Goal: Information Seeking & Learning: Find specific page/section

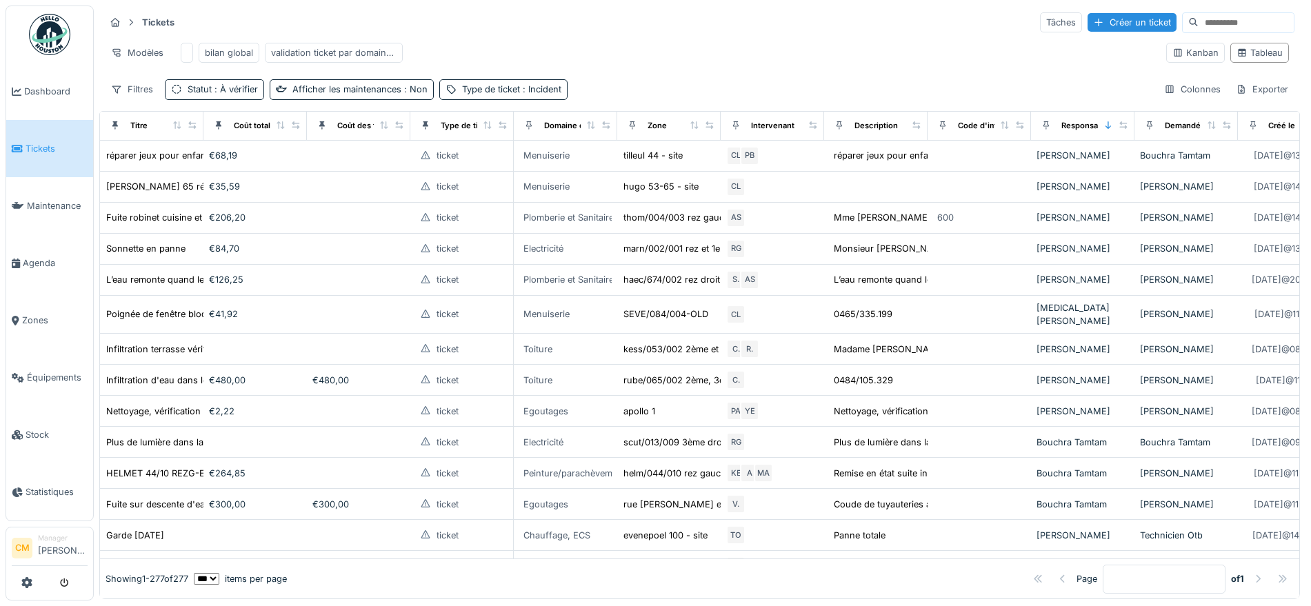
scroll to position [5582, 0]
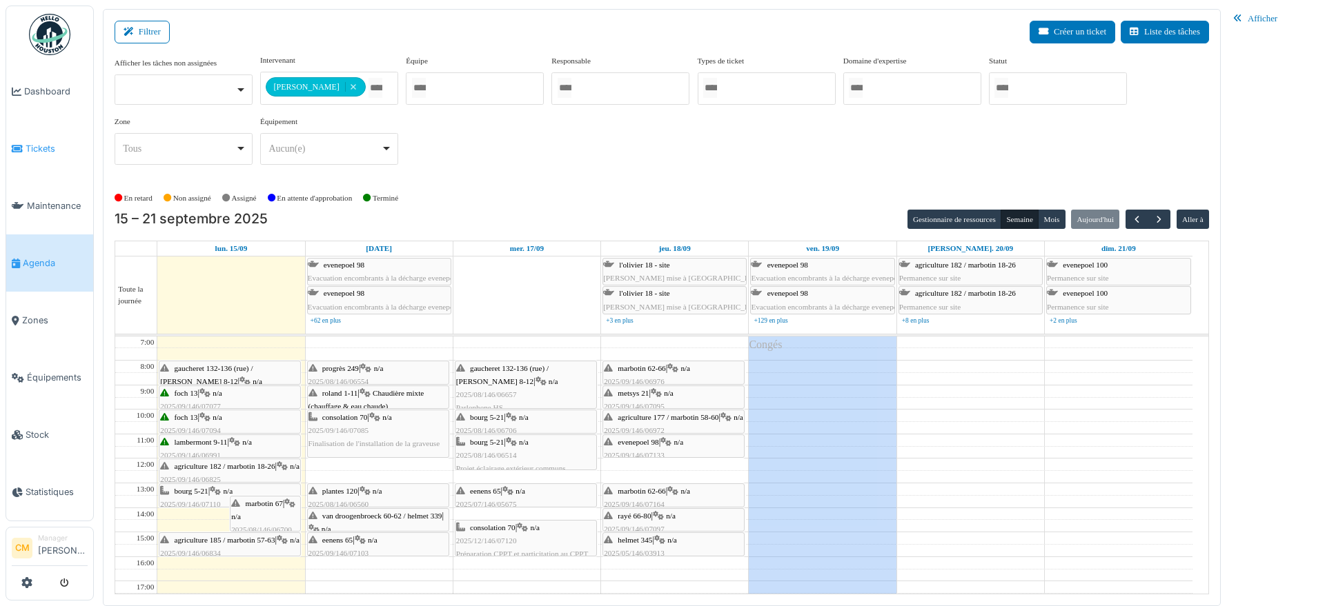
click at [45, 146] on span "Tickets" at bounding box center [57, 148] width 62 height 13
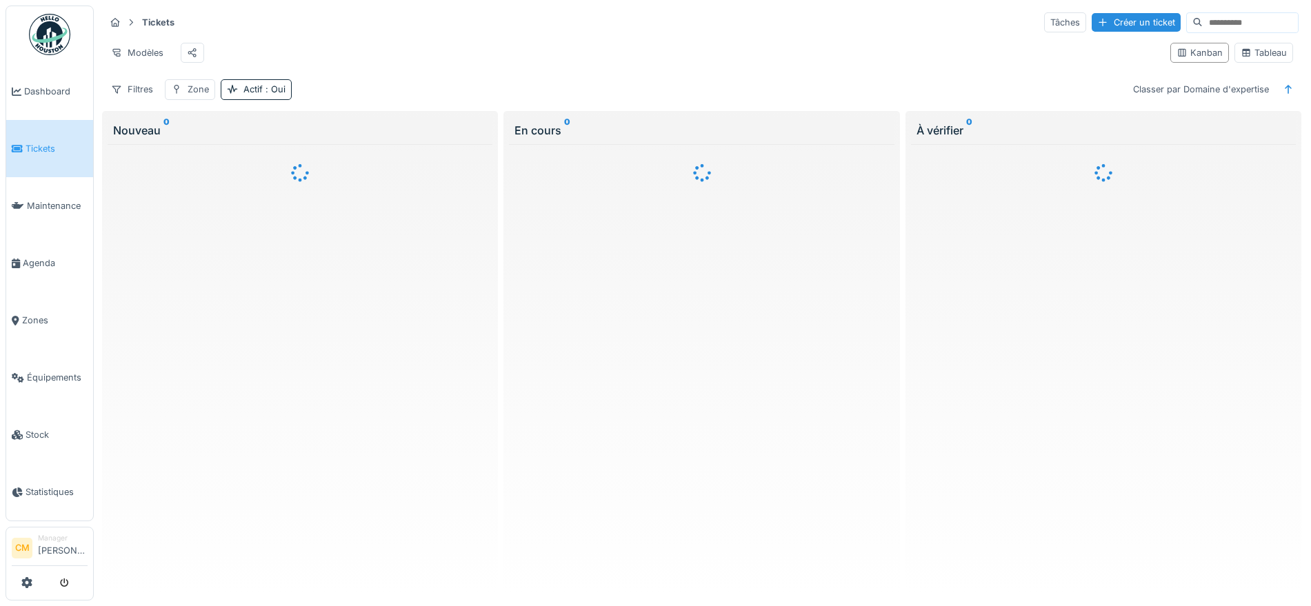
click at [1203, 21] on input at bounding box center [1250, 22] width 95 height 19
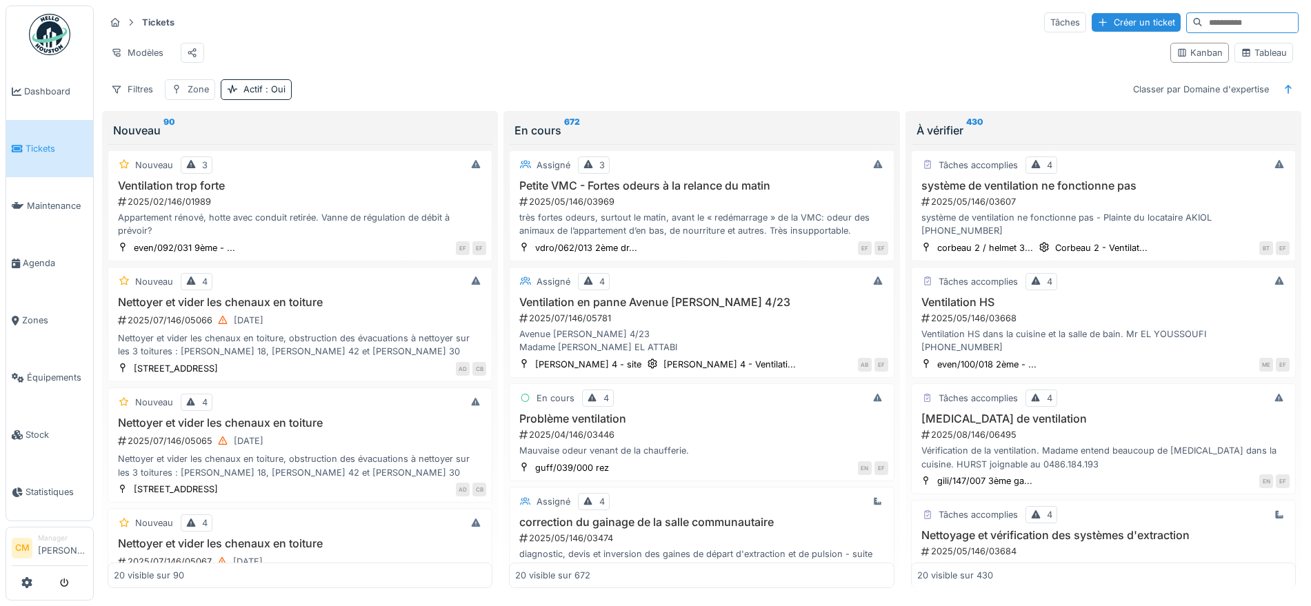
paste input "**********"
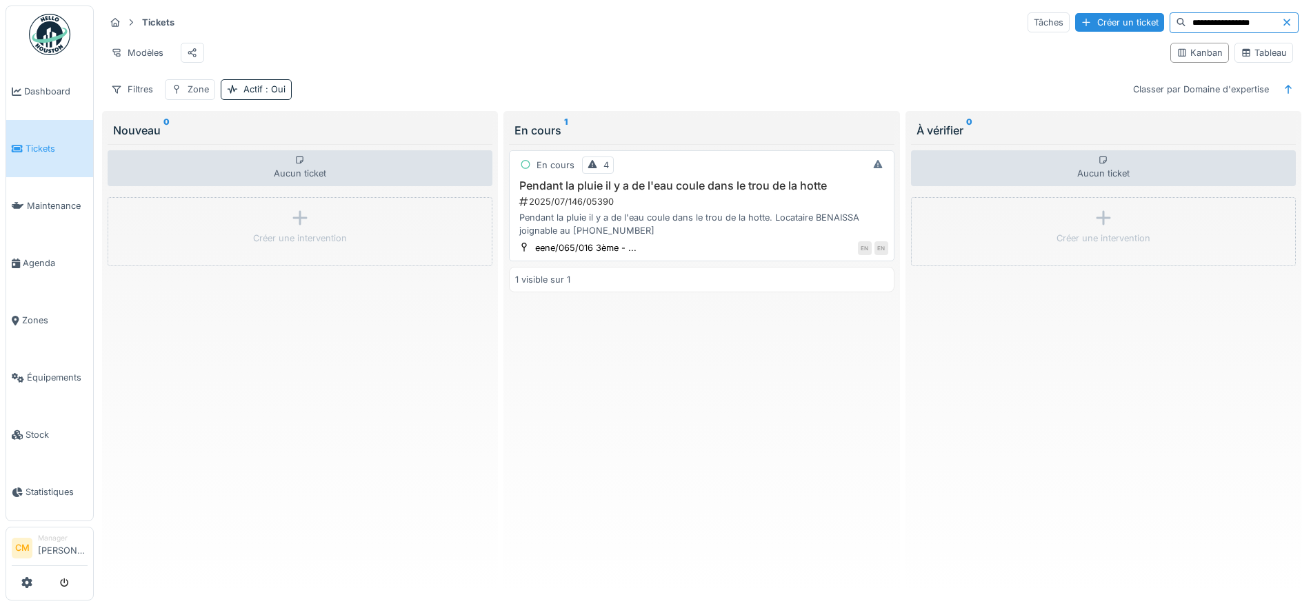
click at [639, 192] on h3 "Pendant la pluie il y a de l'eau coule dans le trou de la hotte" at bounding box center [701, 185] width 373 height 13
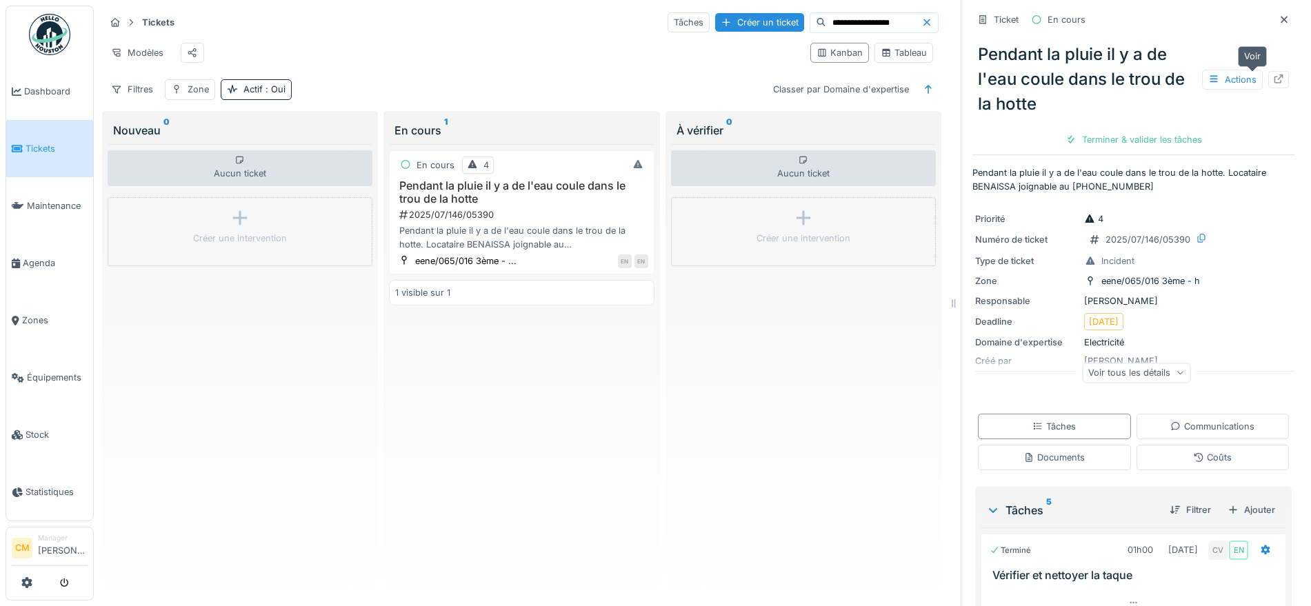
click at [1273, 84] on div at bounding box center [1278, 79] width 11 height 13
drag, startPoint x: 878, startPoint y: 21, endPoint x: 782, endPoint y: 23, distance: 95.9
click at [826, 23] on input "**********" at bounding box center [873, 22] width 95 height 19
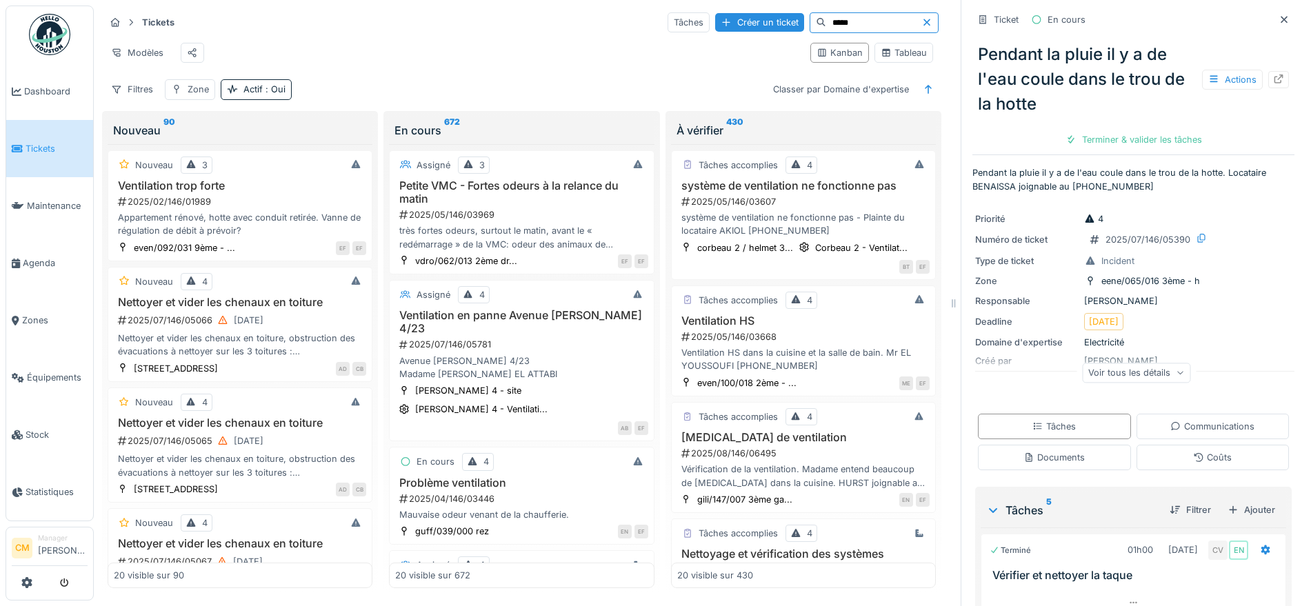
click at [840, 24] on input "*****" at bounding box center [873, 22] width 95 height 19
click at [1281, 19] on icon at bounding box center [1284, 19] width 7 height 7
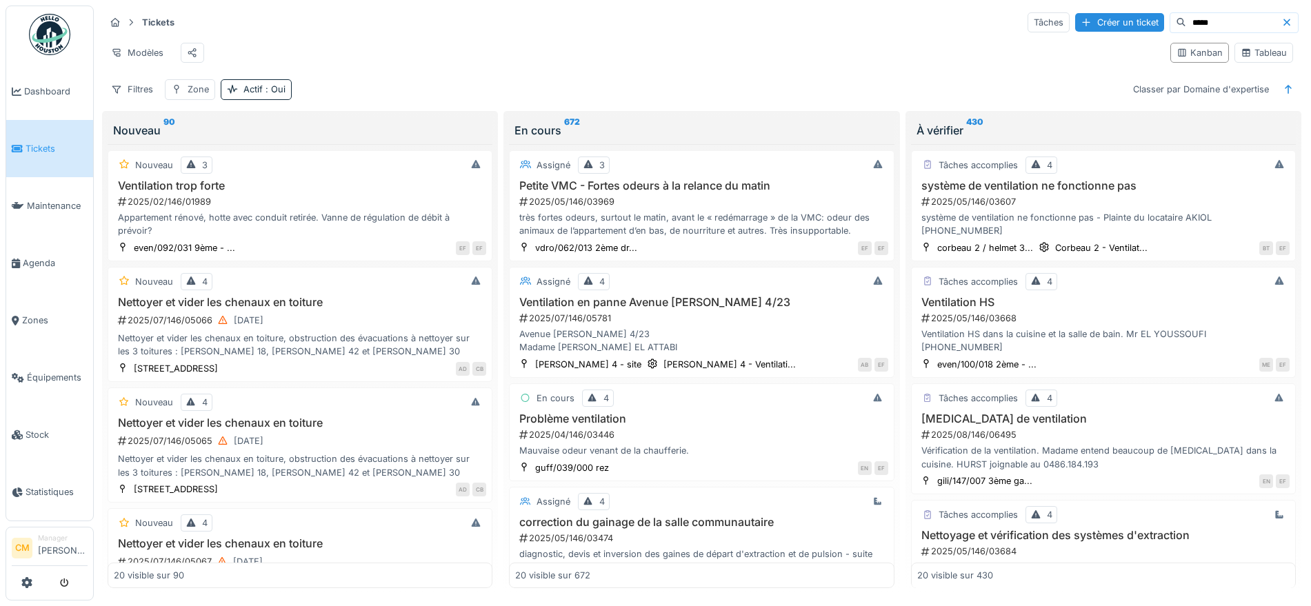
click at [1188, 19] on input "*****" at bounding box center [1234, 22] width 95 height 19
type input "*"
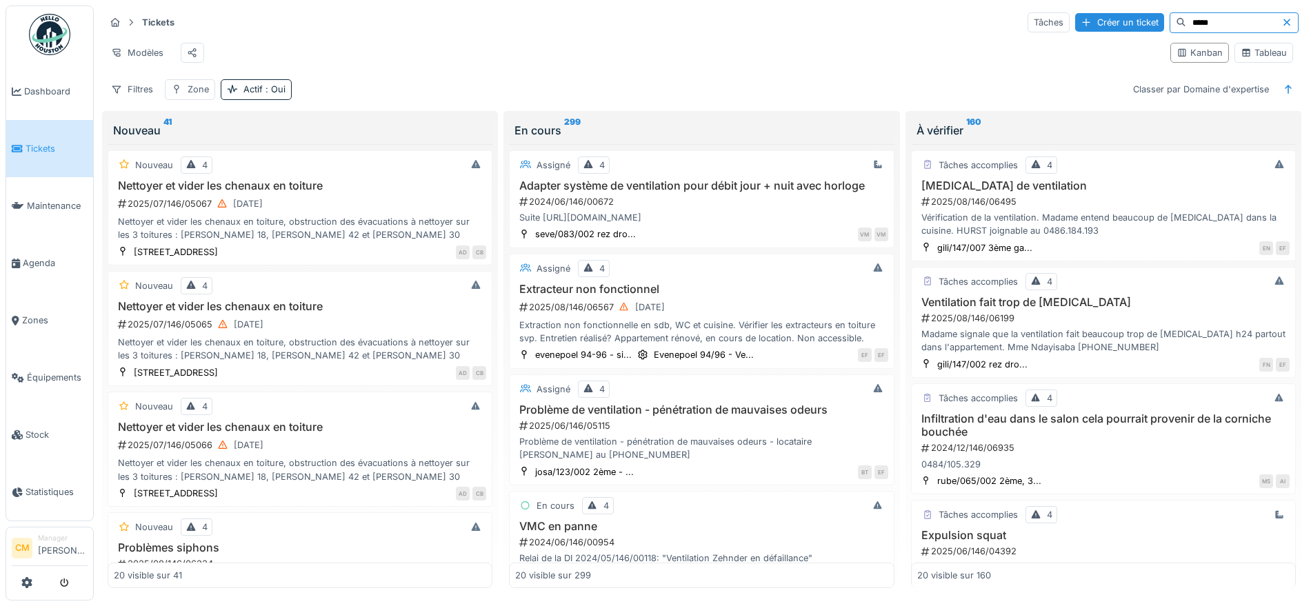
drag, startPoint x: 1148, startPoint y: 22, endPoint x: 1189, endPoint y: 24, distance: 41.4
click at [1189, 24] on input "*****" at bounding box center [1234, 22] width 95 height 19
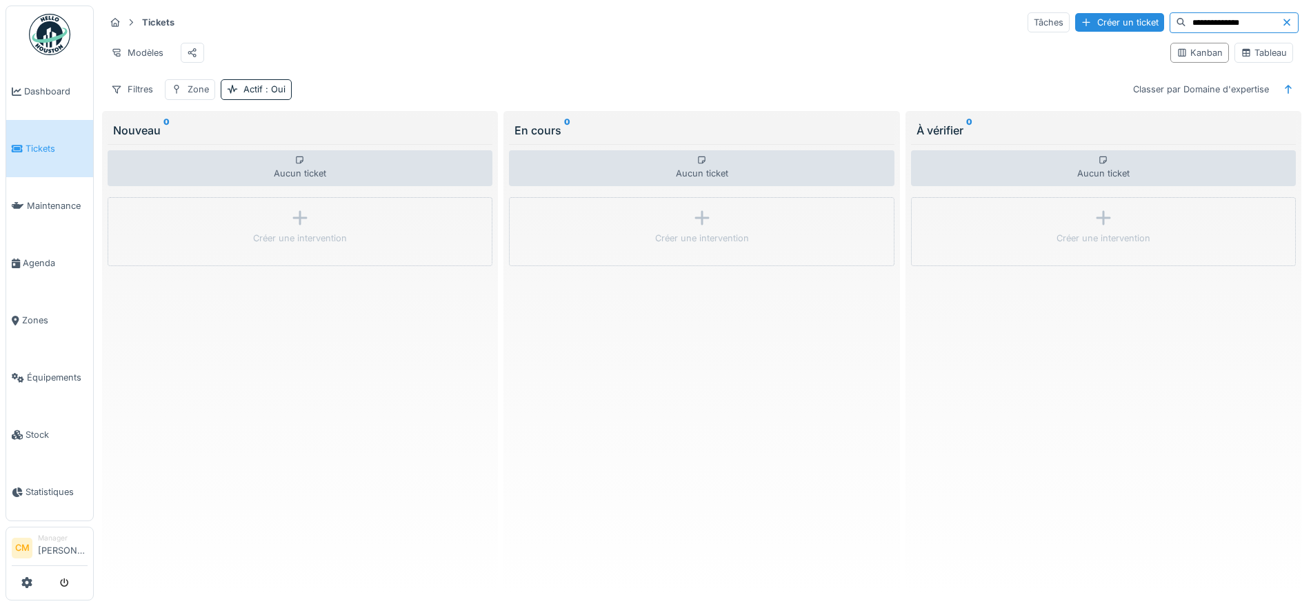
type input "**********"
click at [1187, 25] on input "**********" at bounding box center [1234, 22] width 95 height 19
click at [25, 314] on span "Zones" at bounding box center [55, 320] width 66 height 13
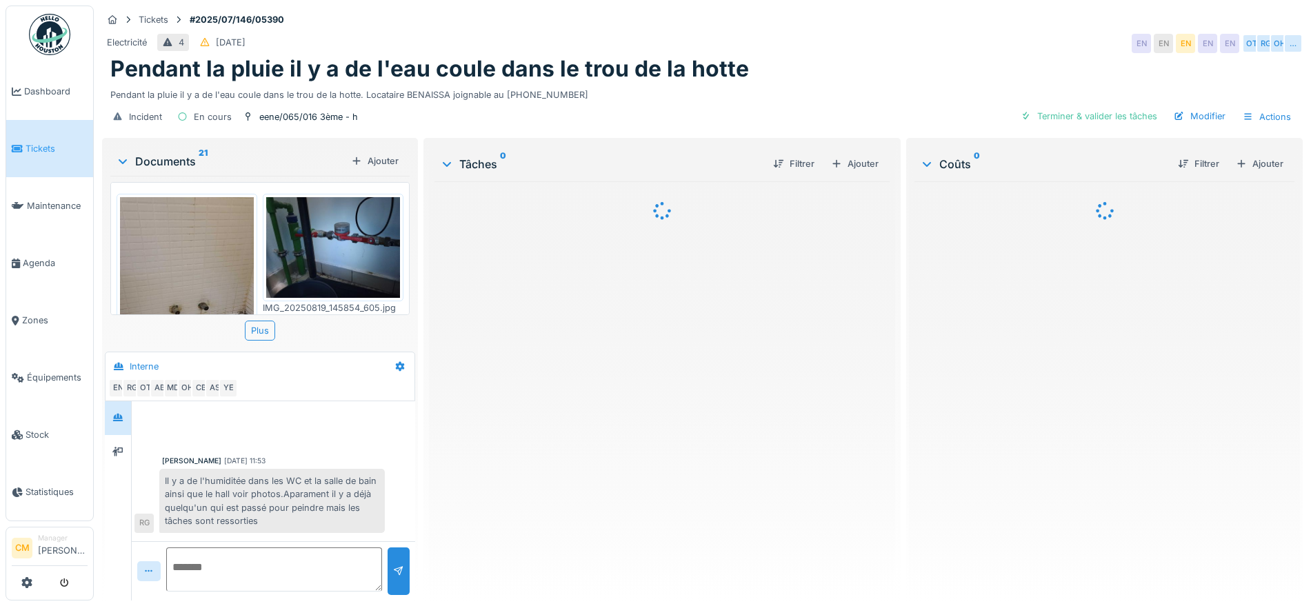
scroll to position [382, 0]
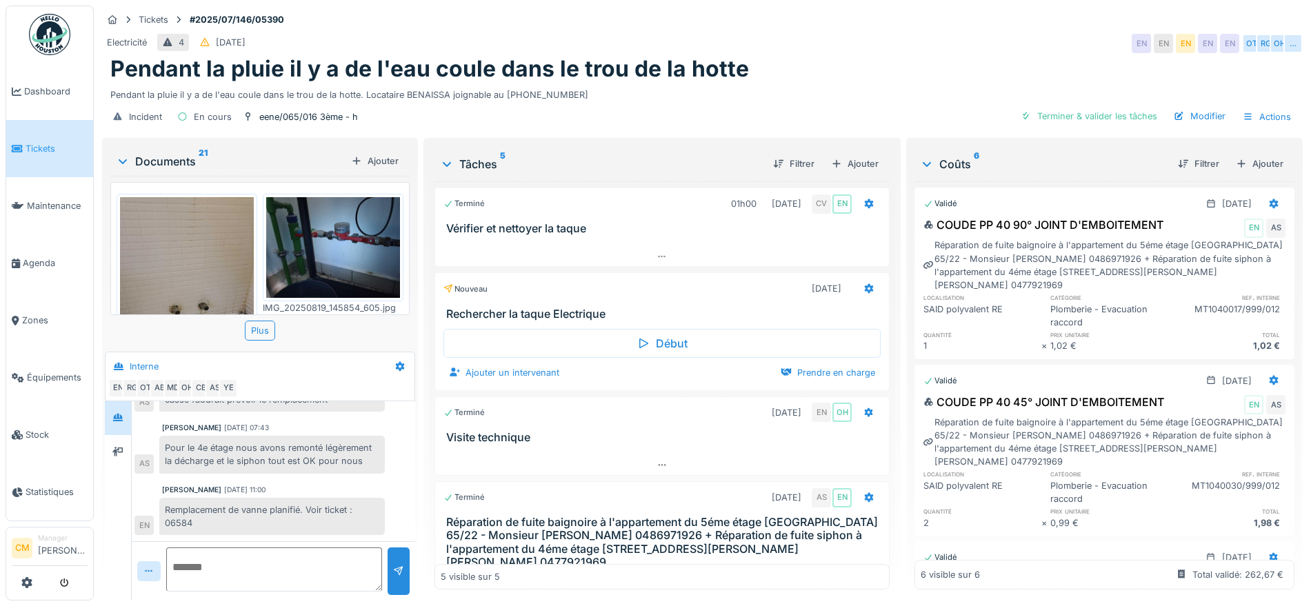
click at [175, 269] on img at bounding box center [187, 286] width 134 height 179
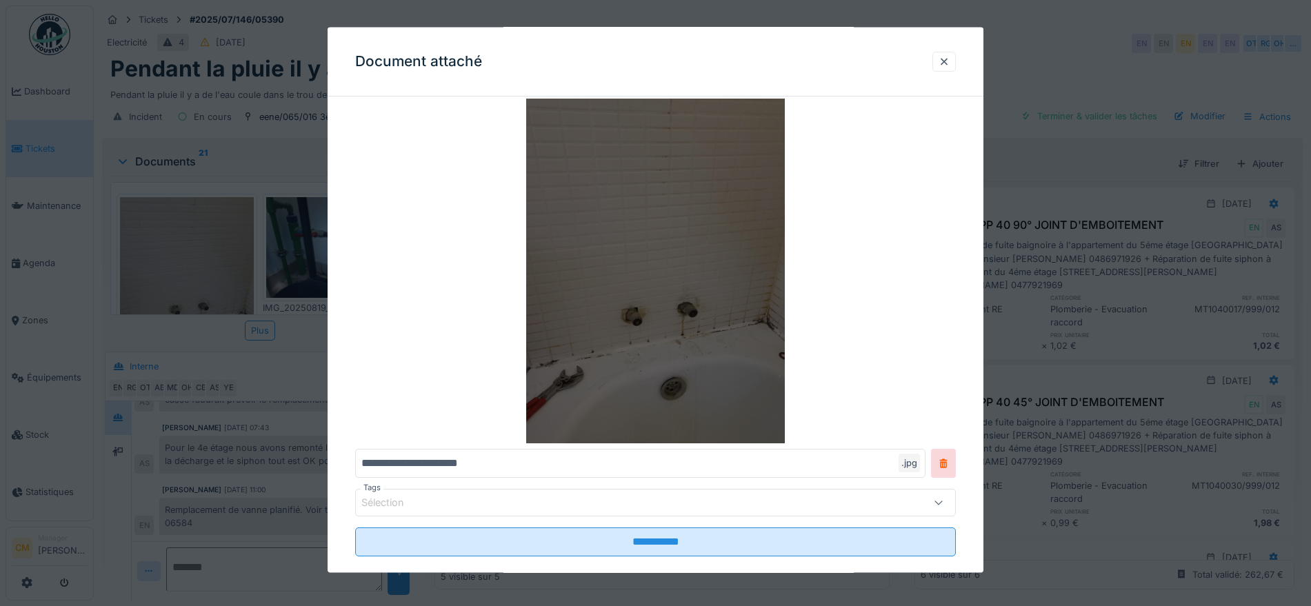
scroll to position [70, 0]
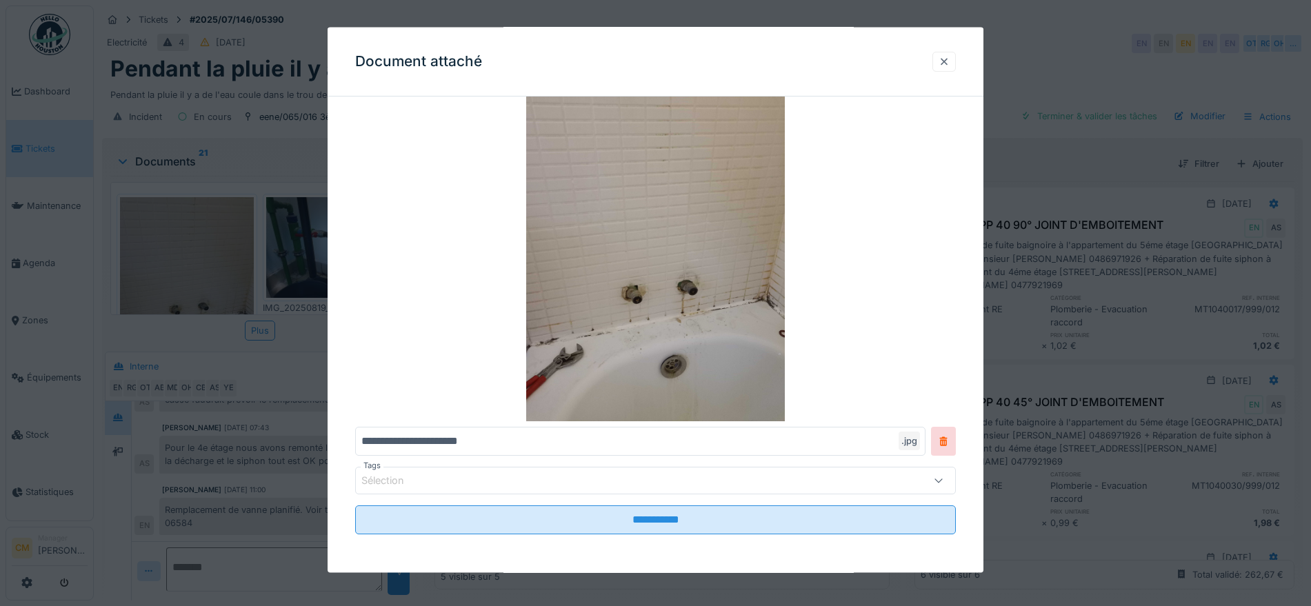
click at [950, 62] on div at bounding box center [944, 60] width 11 height 13
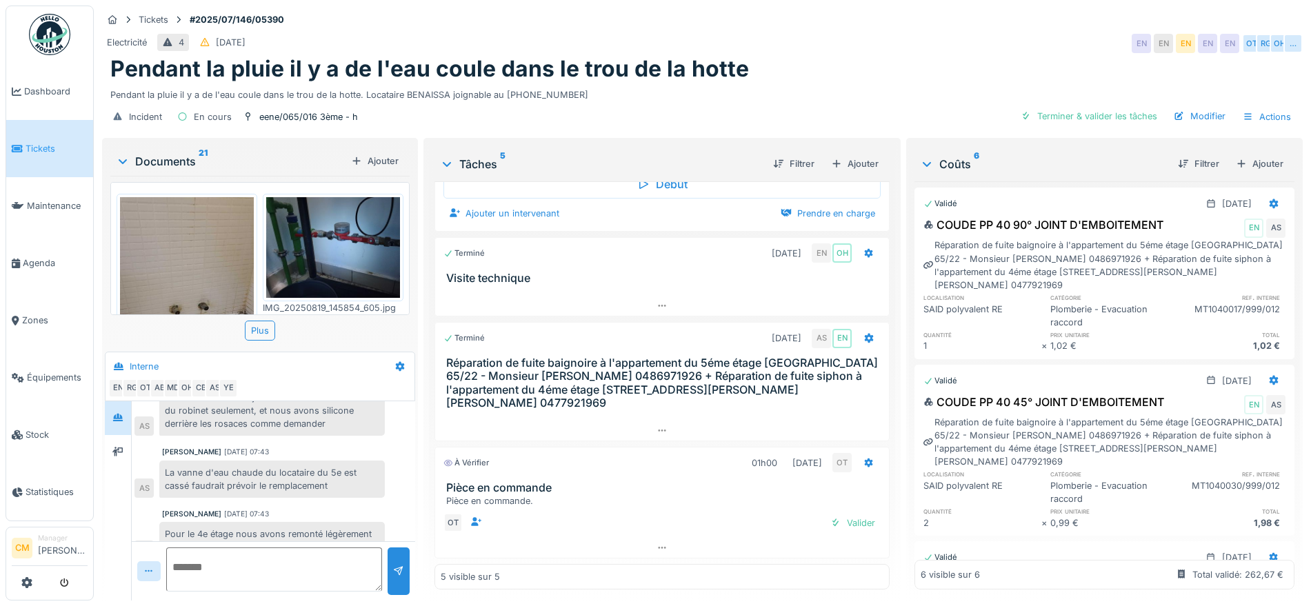
scroll to position [382, 0]
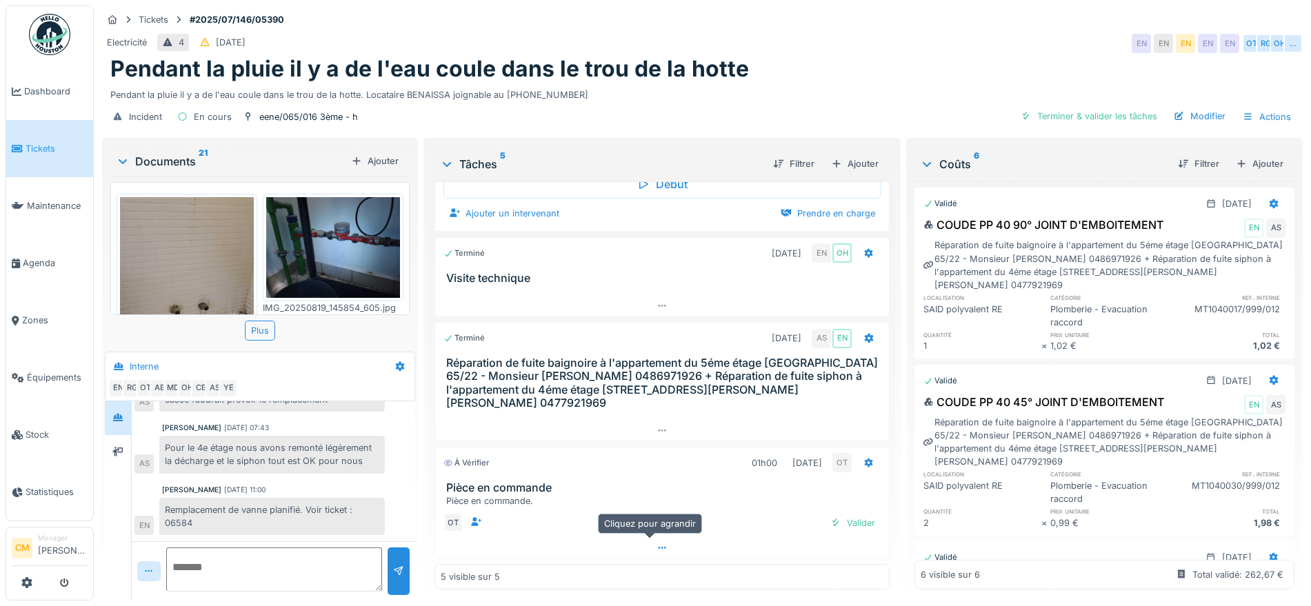
click at [659, 547] on icon at bounding box center [663, 548] width 8 height 2
click at [115, 446] on div at bounding box center [117, 452] width 11 height 13
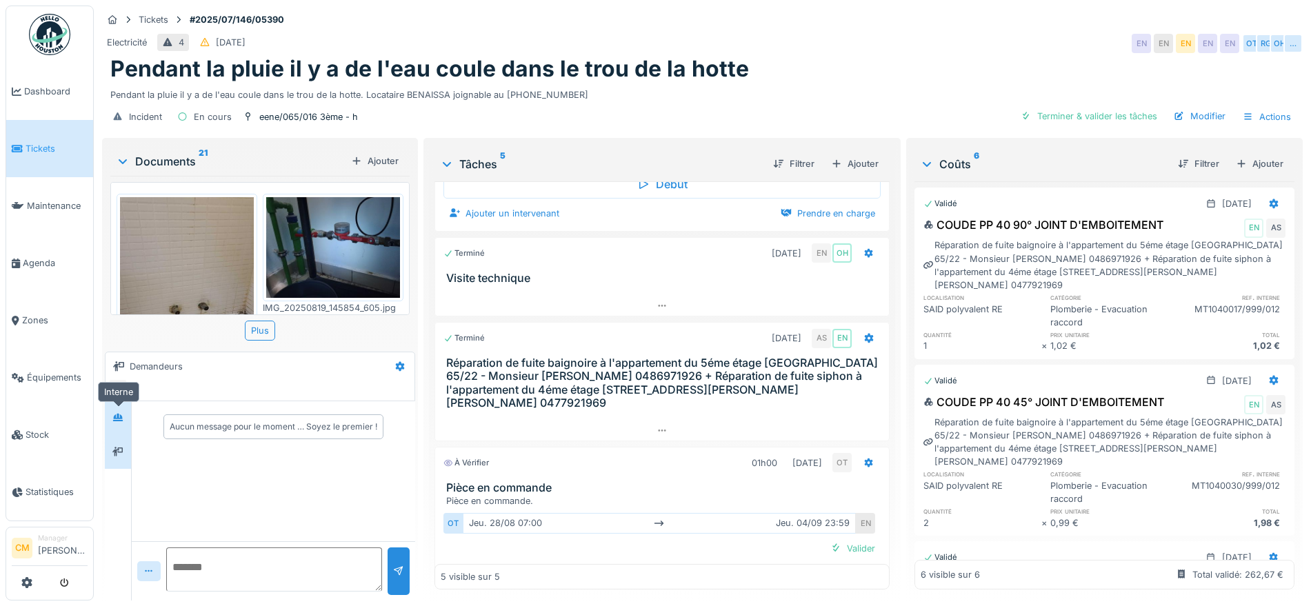
click at [119, 414] on icon at bounding box center [118, 418] width 10 height 8
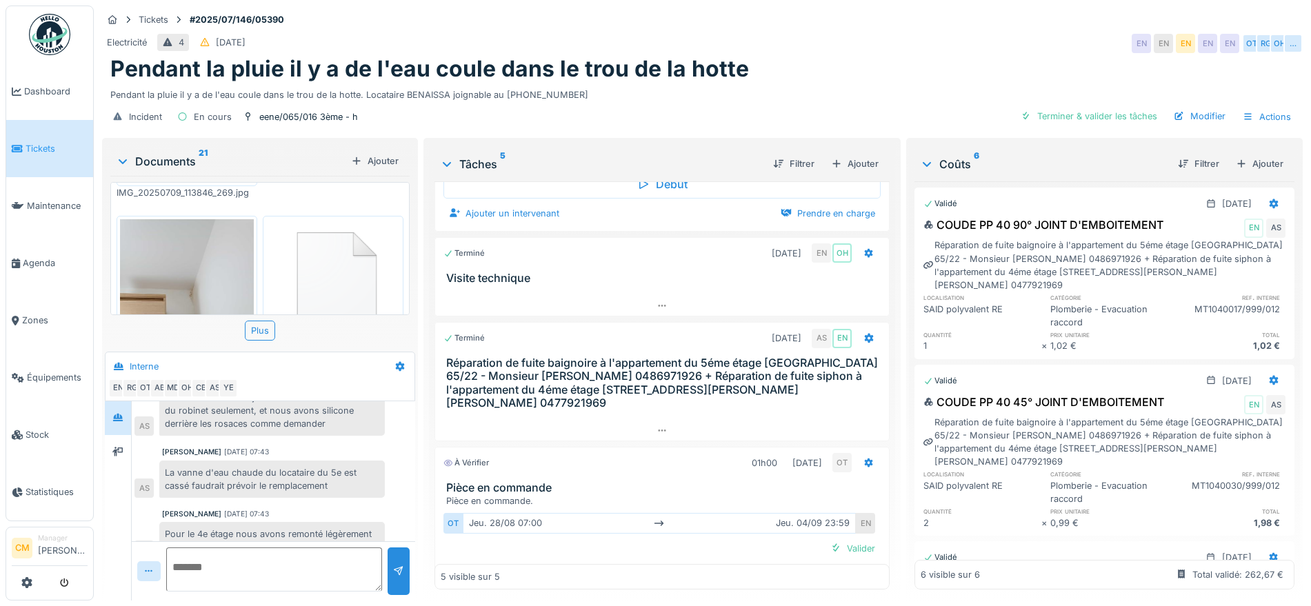
scroll to position [13, 0]
click at [326, 110] on div "eene/065/016 3ème - h" at bounding box center [308, 116] width 99 height 13
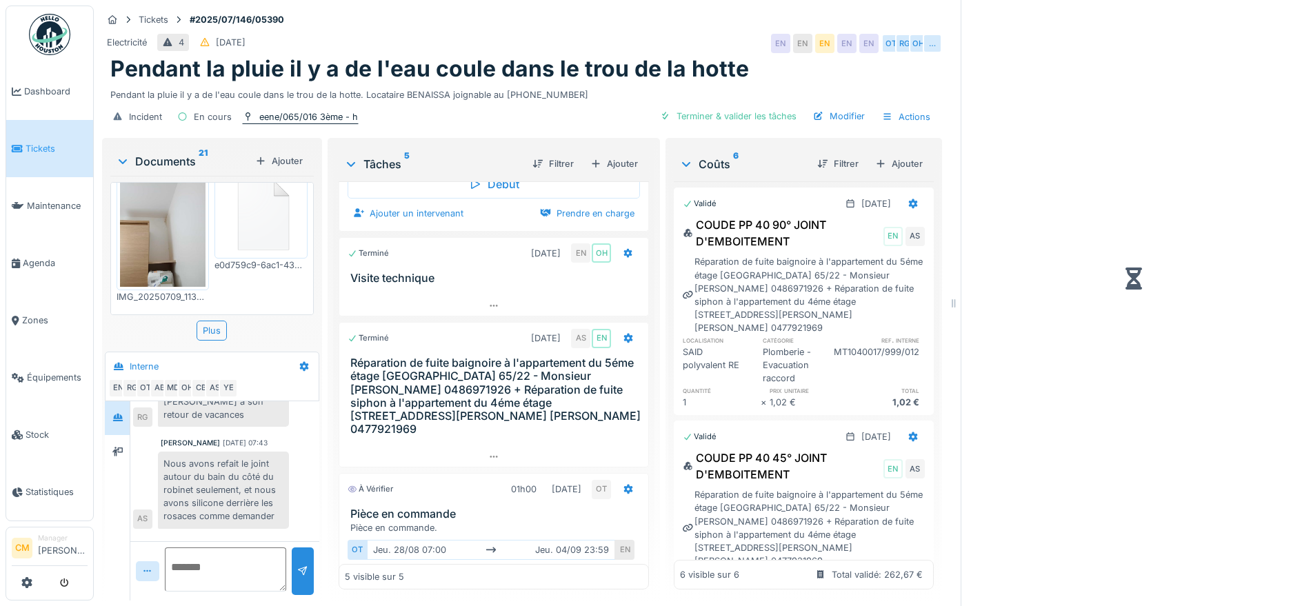
scroll to position [349, 0]
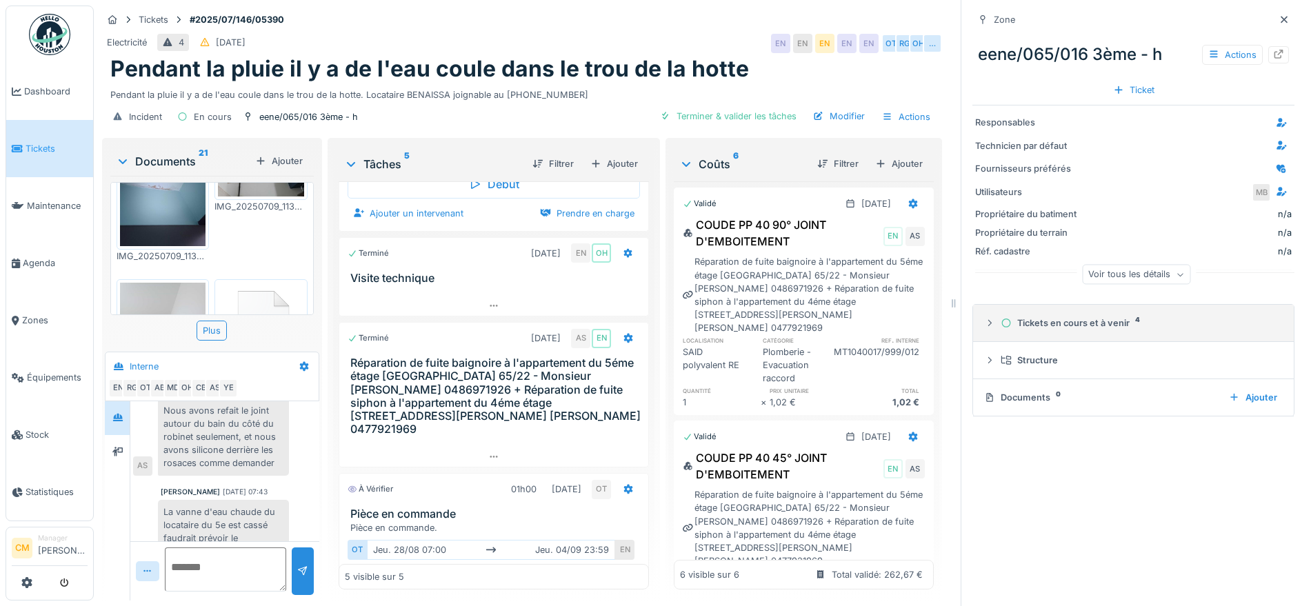
click at [1097, 317] on div "Tickets en cours et à venir 4" at bounding box center [1139, 323] width 277 height 13
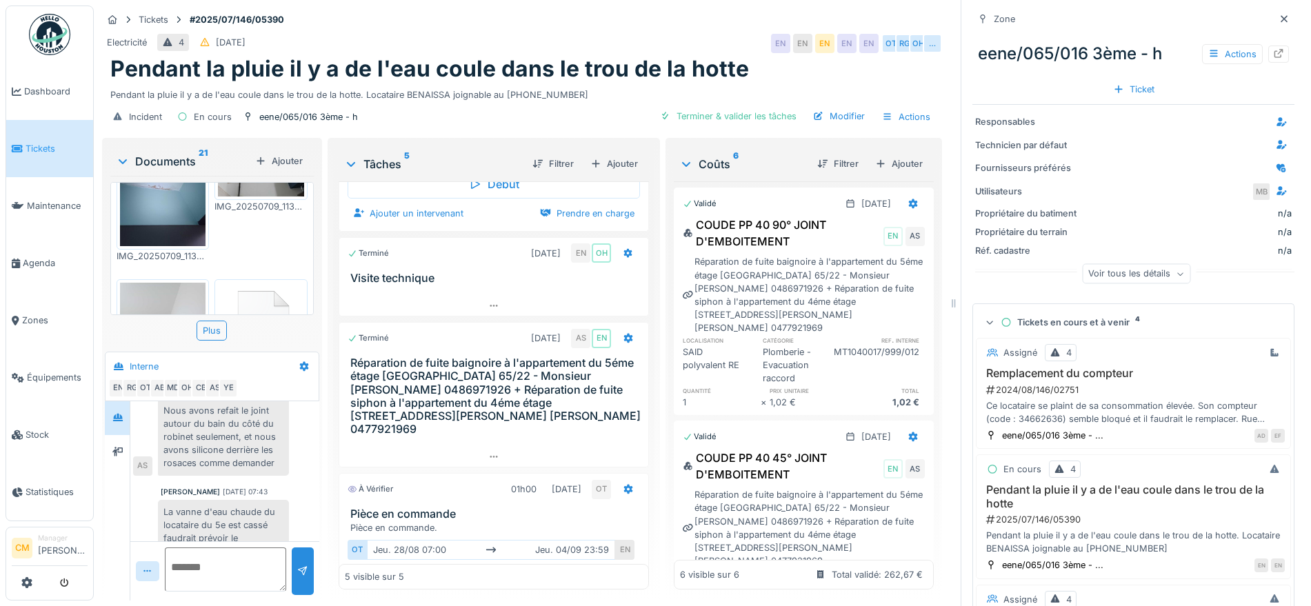
scroll to position [0, 0]
click at [1279, 15] on icon at bounding box center [1284, 19] width 11 height 9
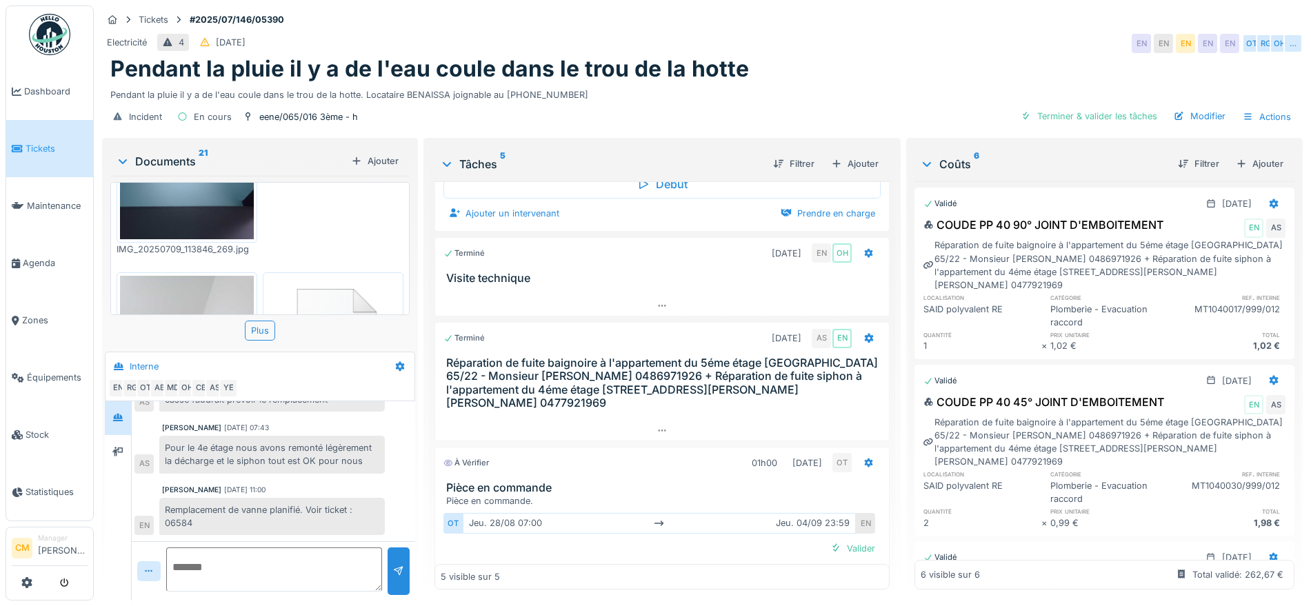
scroll to position [1829, 0]
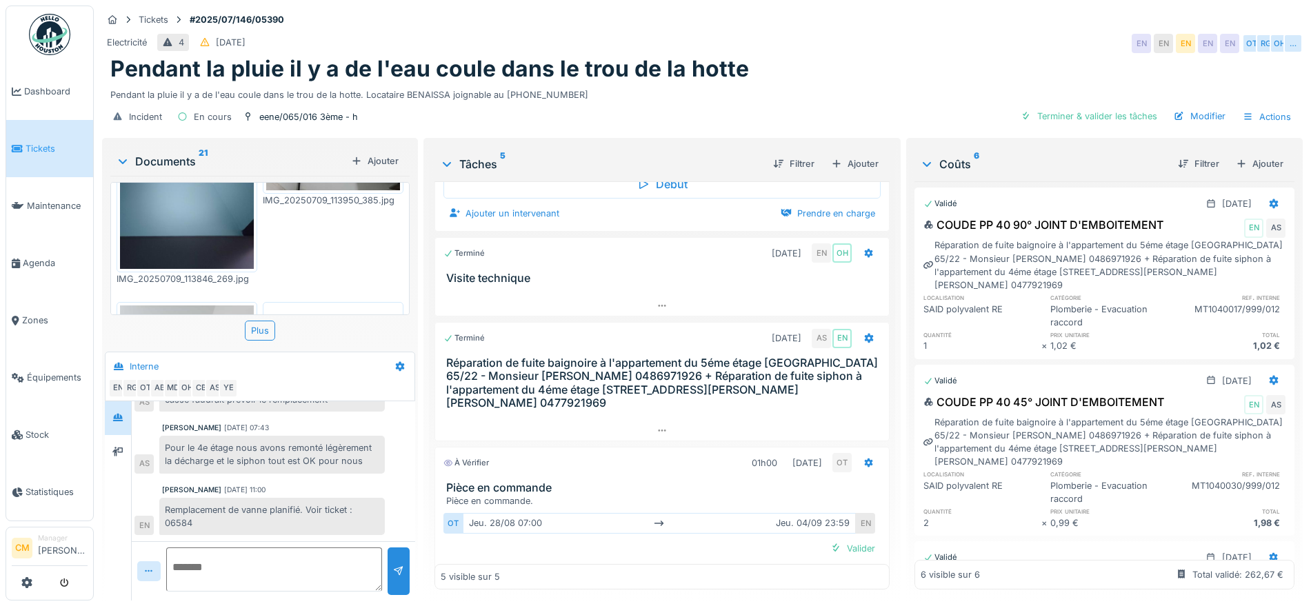
click at [321, 306] on img at bounding box center [333, 370] width 134 height 128
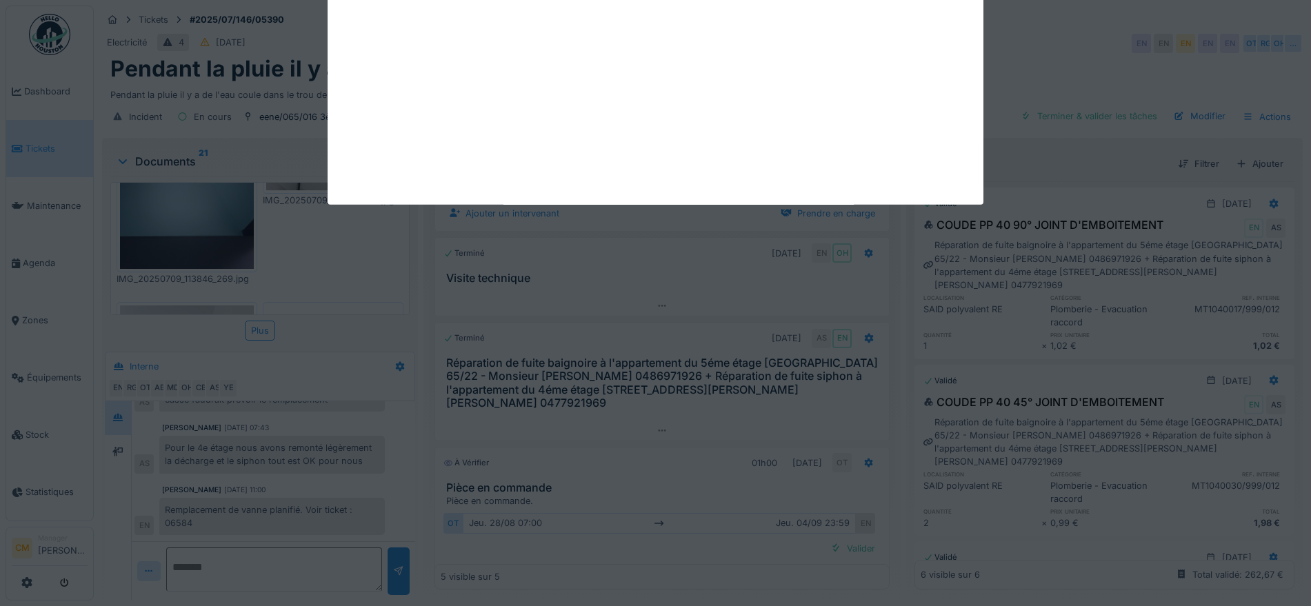
click at [321, 252] on div at bounding box center [655, 303] width 1311 height 606
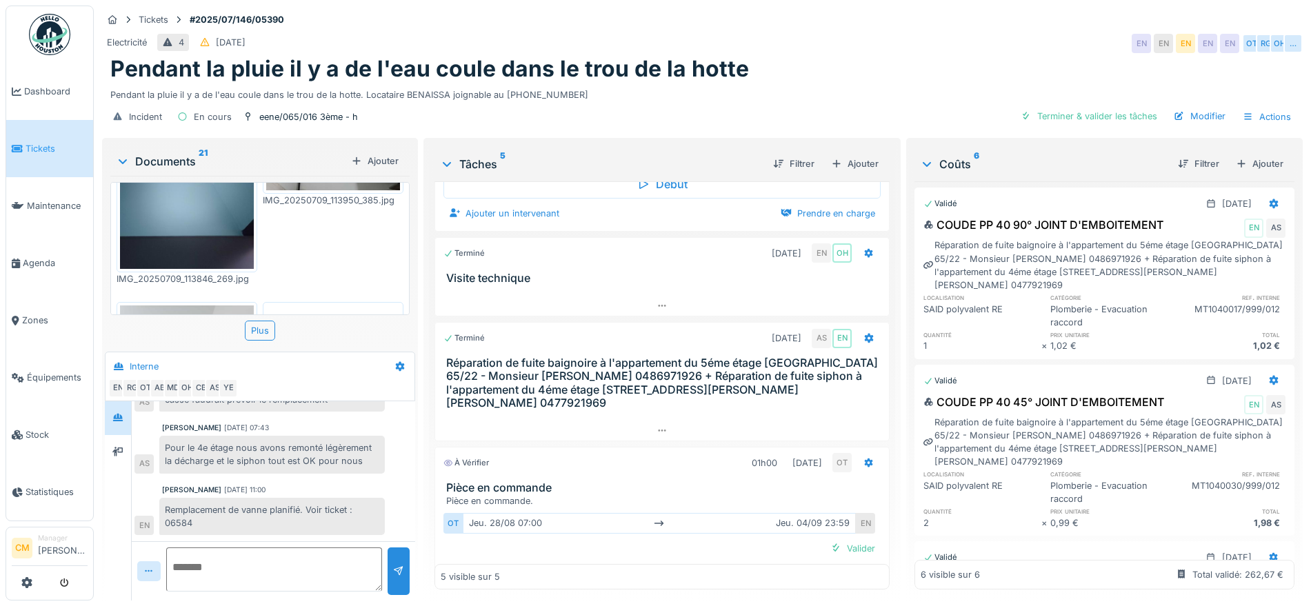
click at [326, 306] on img at bounding box center [333, 370] width 134 height 128
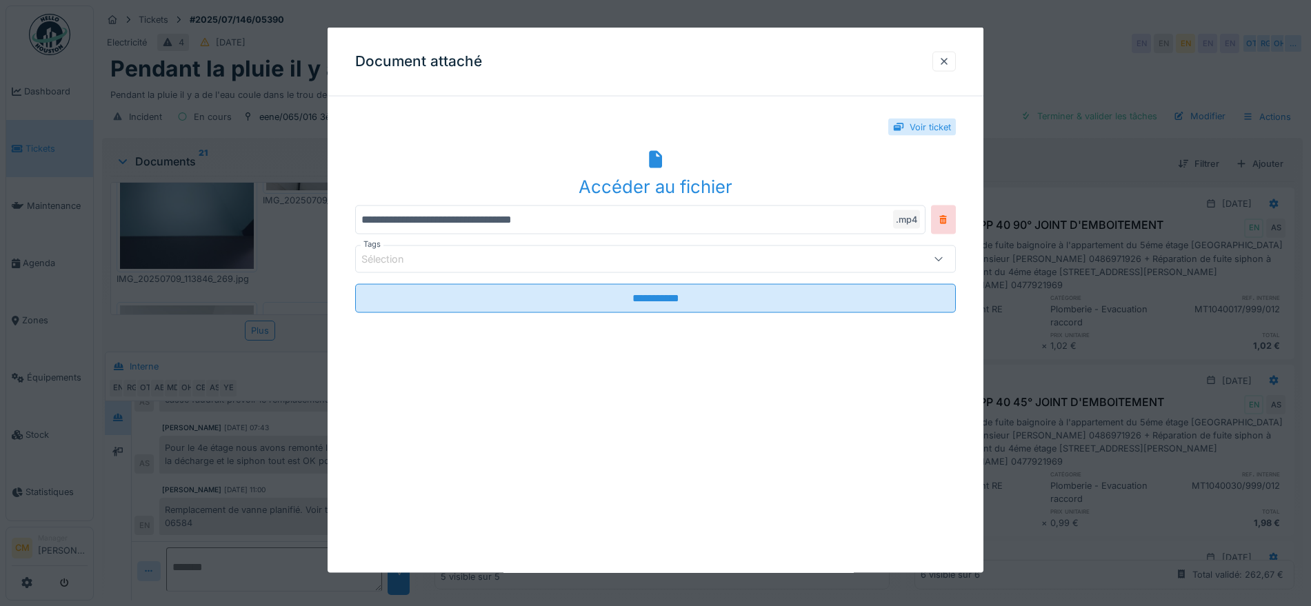
click at [661, 161] on icon at bounding box center [655, 159] width 13 height 18
click at [950, 57] on div at bounding box center [944, 60] width 11 height 13
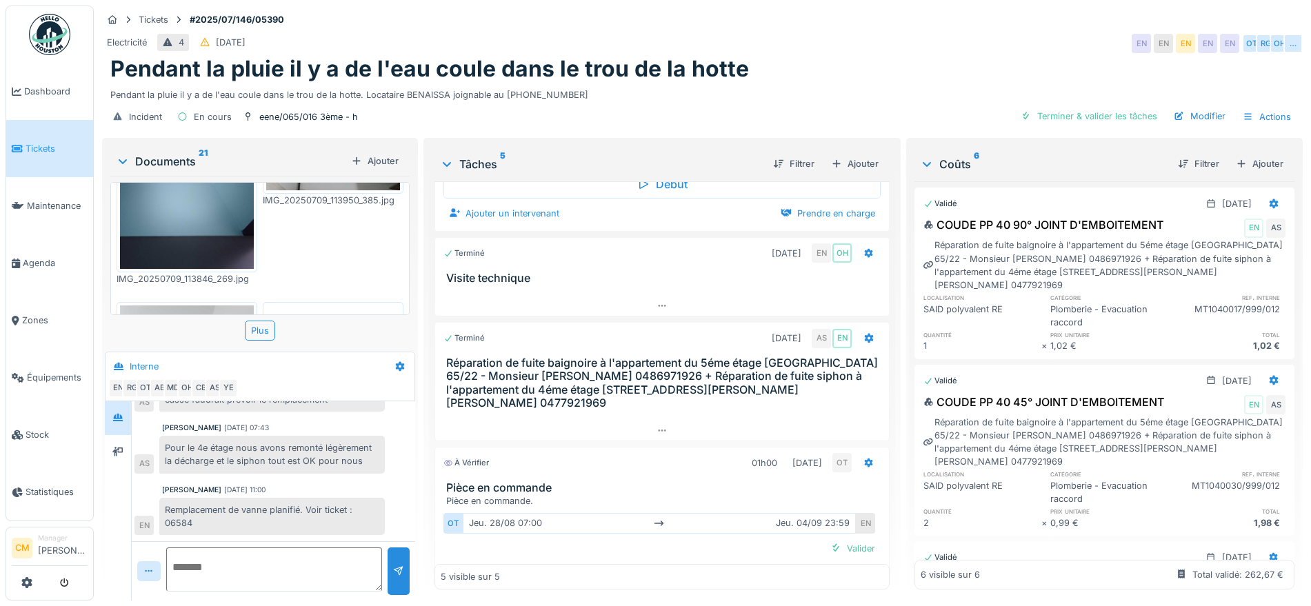
click at [317, 306] on img at bounding box center [333, 370] width 134 height 128
click at [317, 248] on div at bounding box center [655, 303] width 1311 height 606
click at [327, 306] on img at bounding box center [333, 370] width 134 height 128
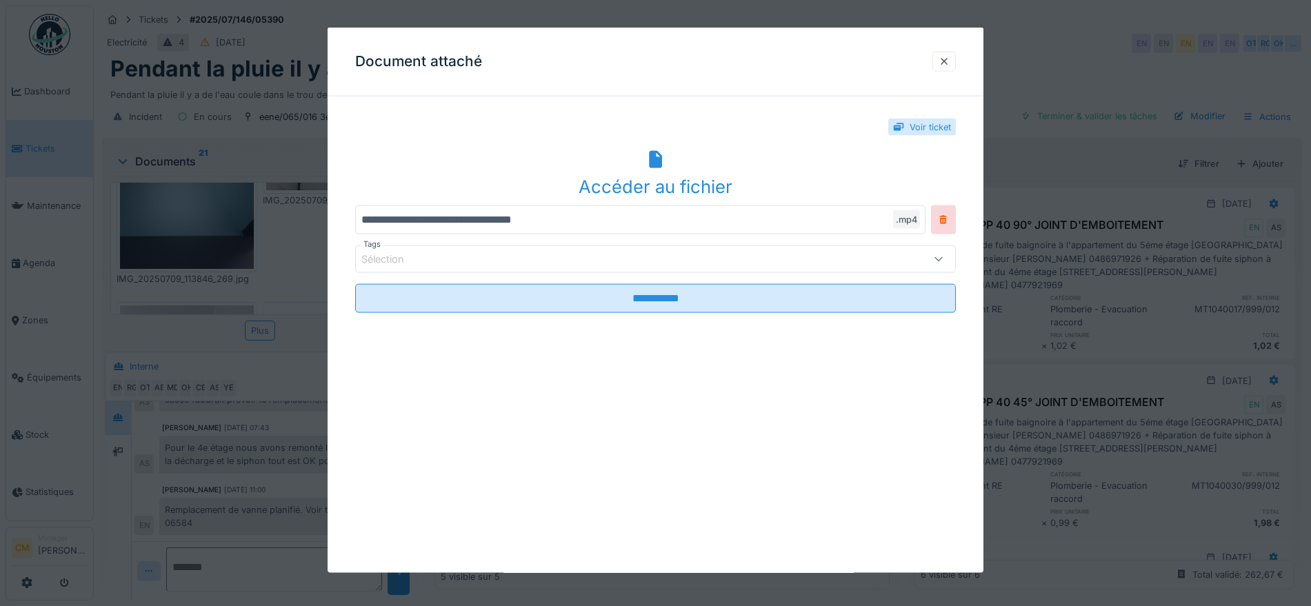
click at [657, 168] on div "Accéder au fichier" at bounding box center [655, 173] width 601 height 53
click at [950, 60] on div at bounding box center [944, 60] width 11 height 13
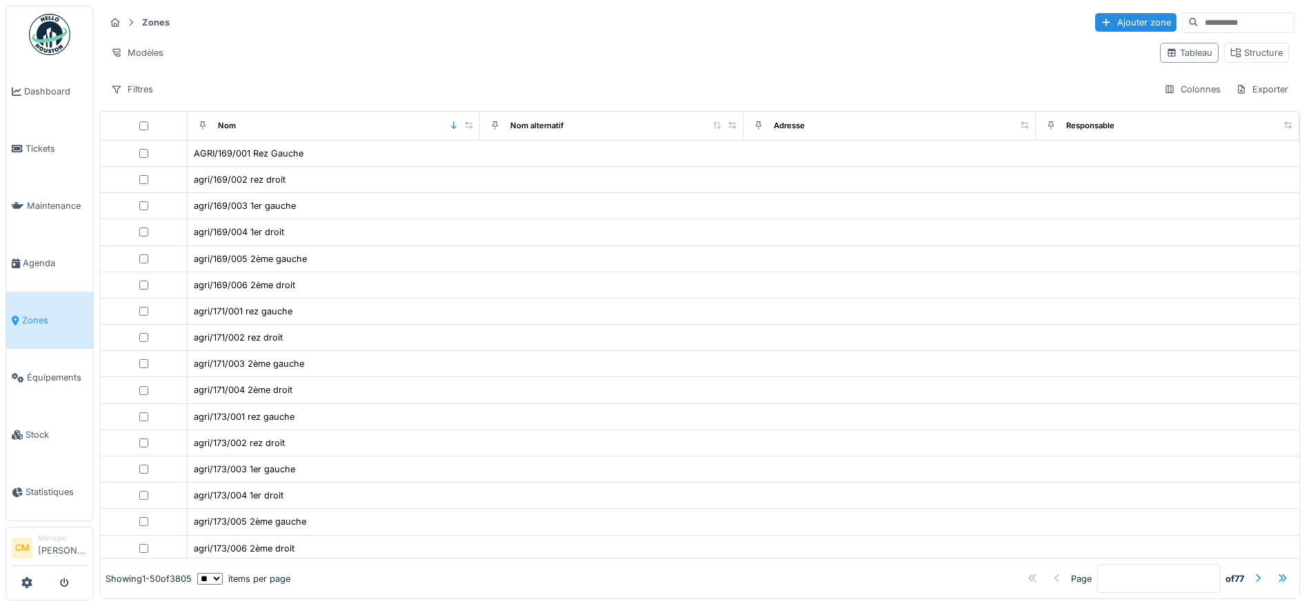
click at [1199, 26] on input at bounding box center [1246, 22] width 95 height 19
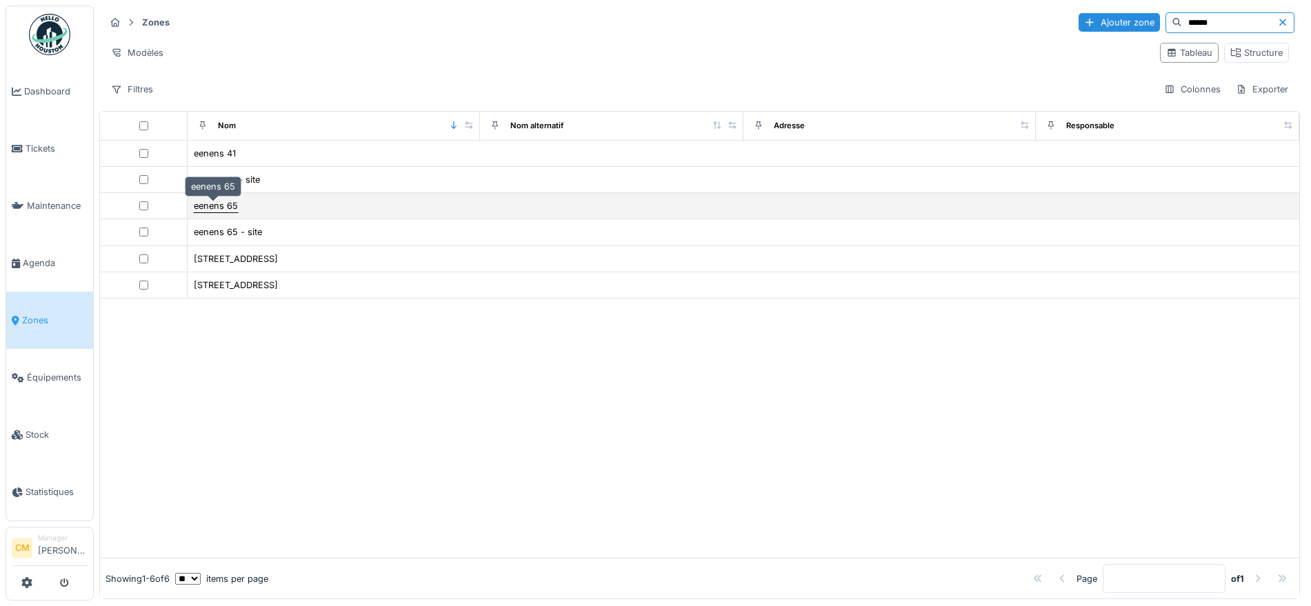
type input "******"
click at [210, 211] on div "eenens 65" at bounding box center [216, 205] width 44 height 13
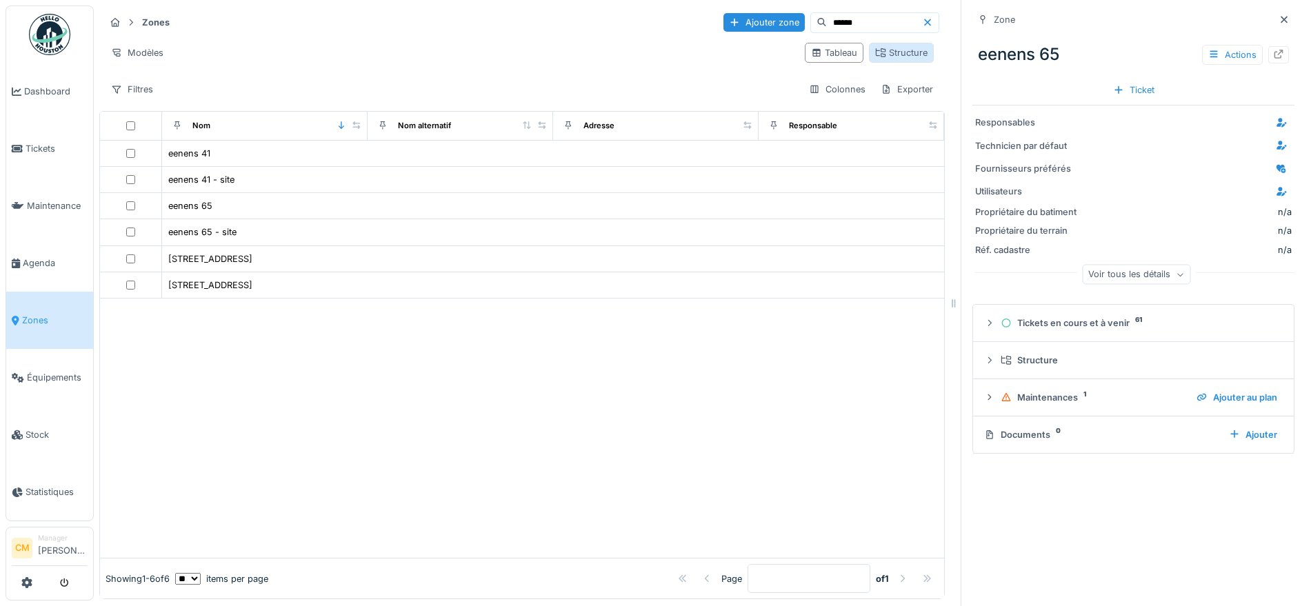
click at [875, 58] on div "Structure" at bounding box center [901, 52] width 52 height 13
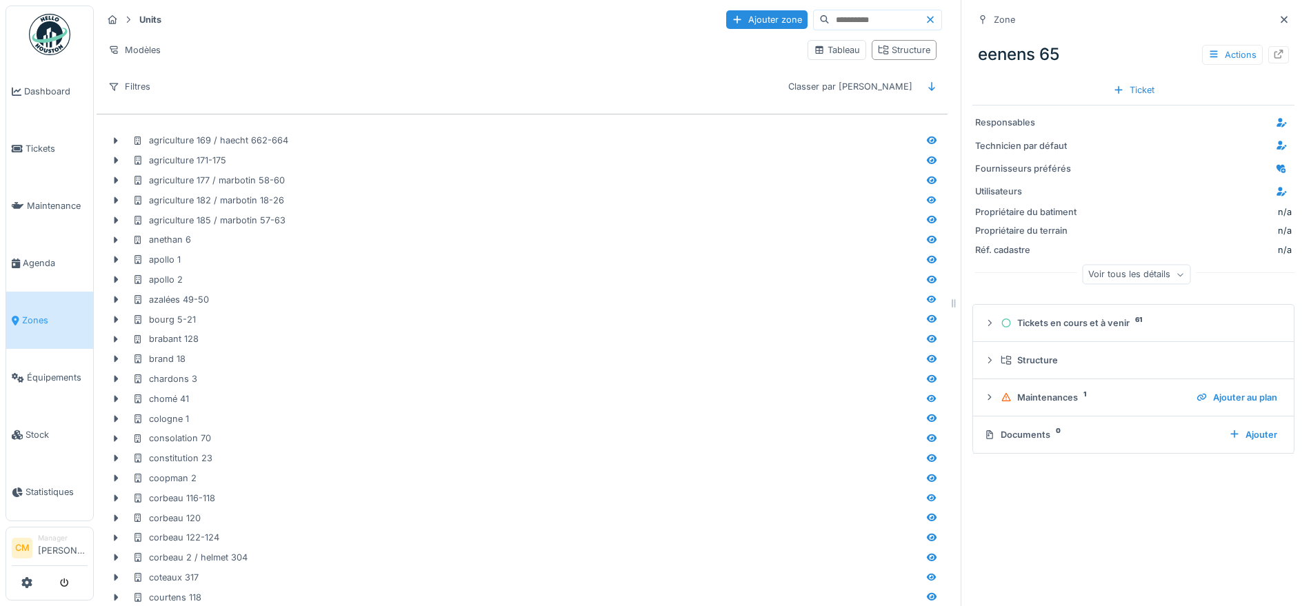
click at [848, 19] on input at bounding box center [877, 19] width 95 height 19
type input "******"
click at [1138, 275] on div "Voir tous les détails" at bounding box center [1136, 275] width 108 height 20
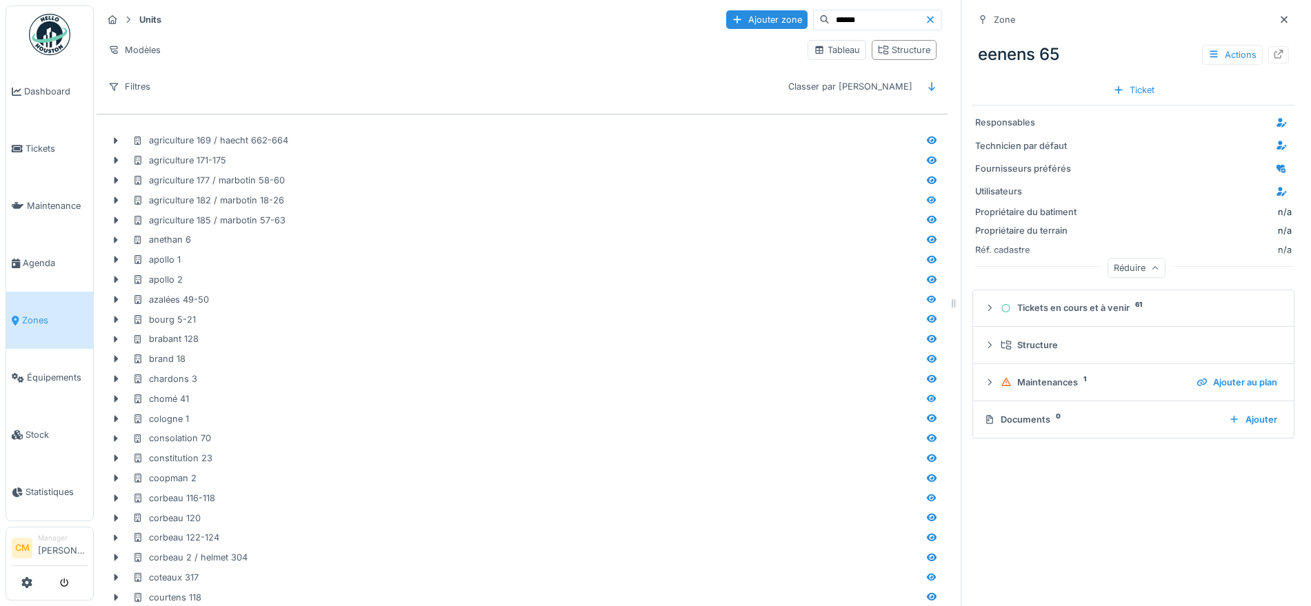
click at [1115, 268] on div "Réduire" at bounding box center [1137, 269] width 58 height 20
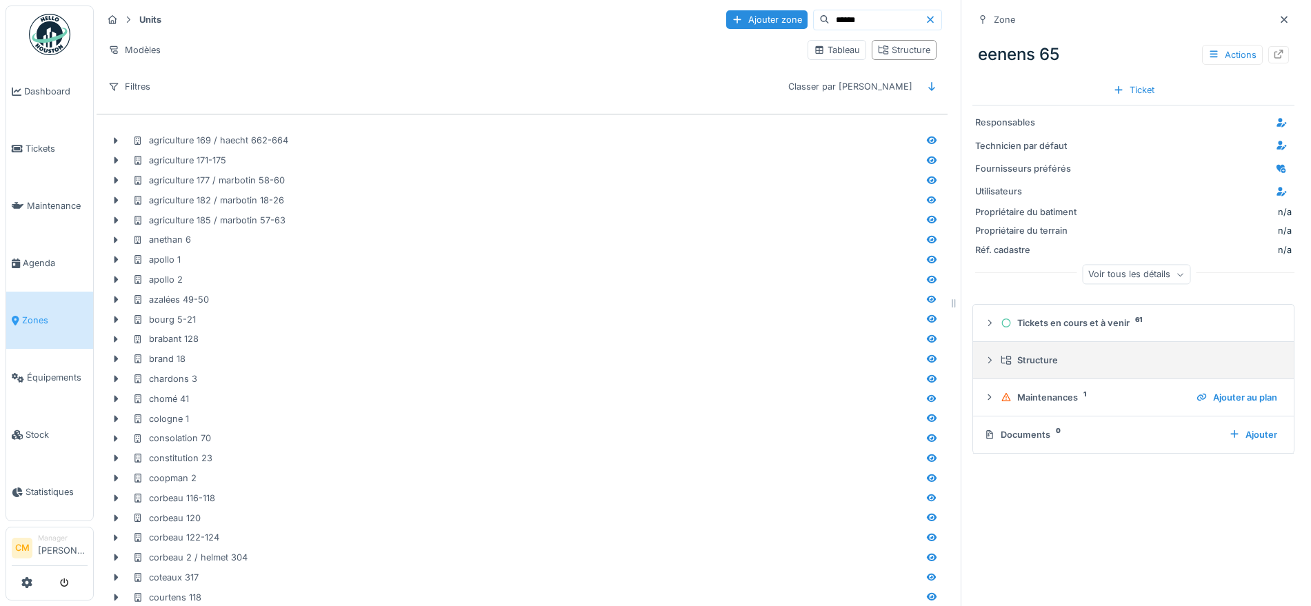
click at [1013, 363] on div "Structure" at bounding box center [1139, 360] width 277 height 13
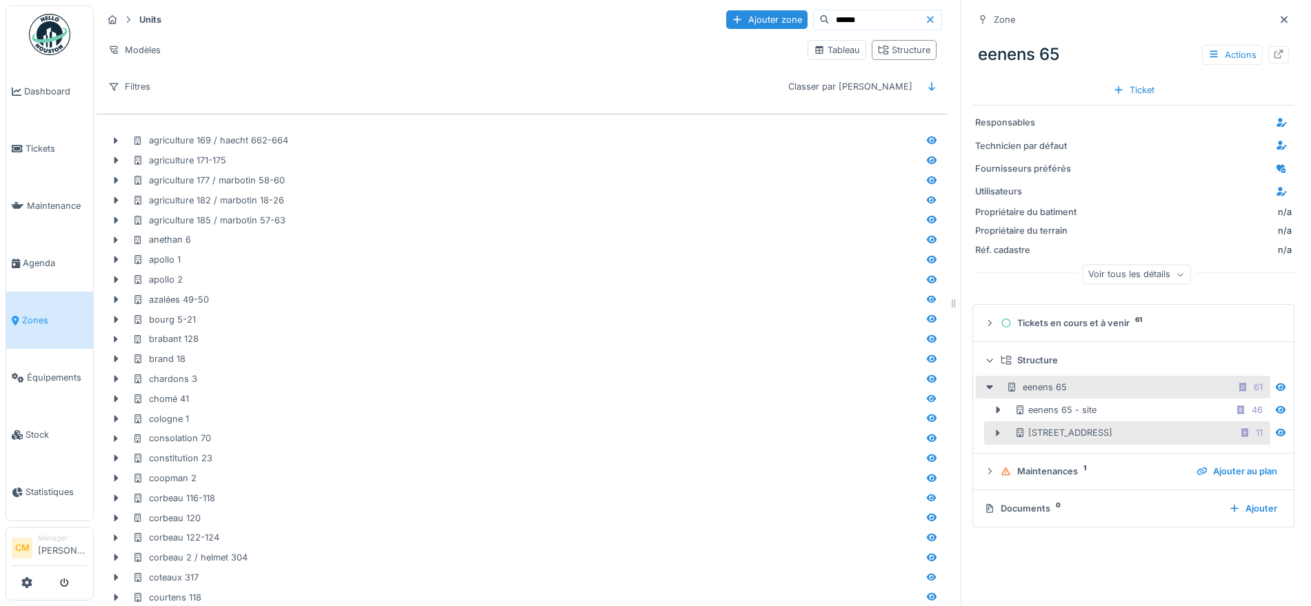
click at [993, 436] on icon at bounding box center [998, 433] width 11 height 9
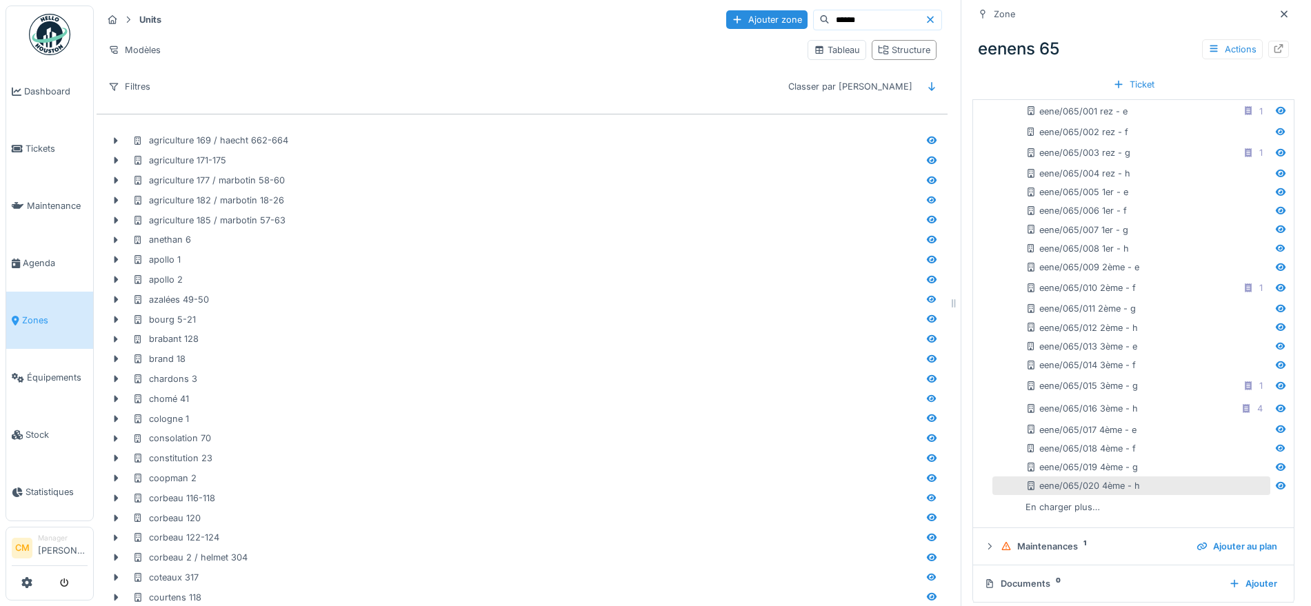
scroll to position [355, 0]
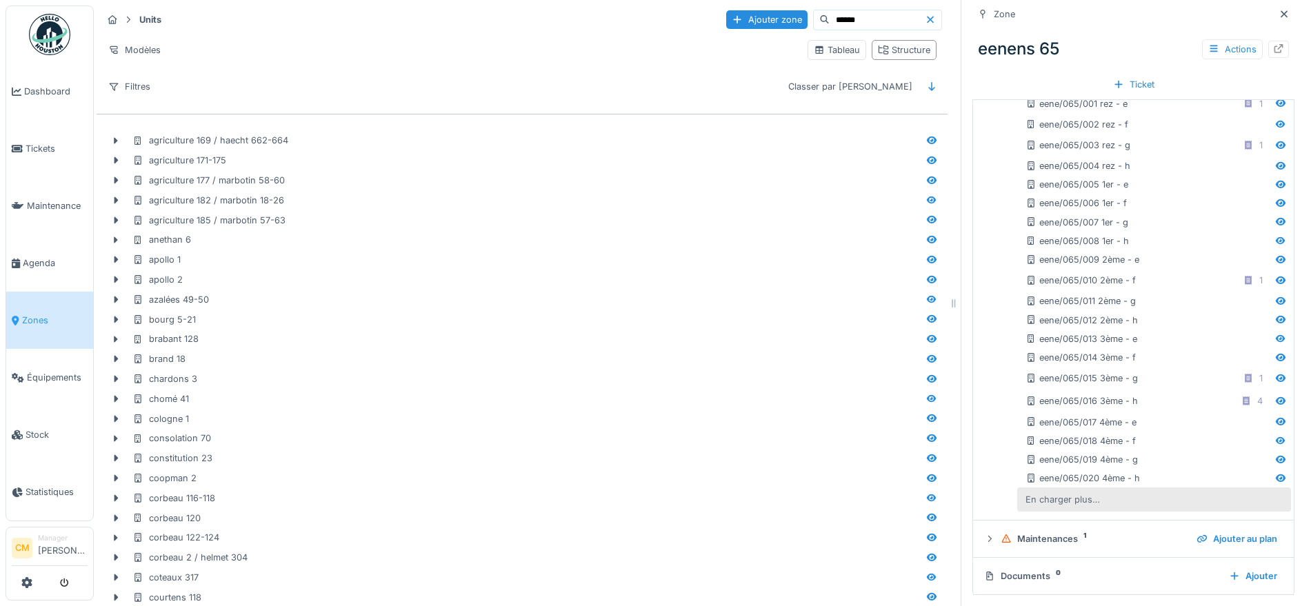
click at [1052, 498] on div "En charger plus…" at bounding box center [1063, 499] width 86 height 19
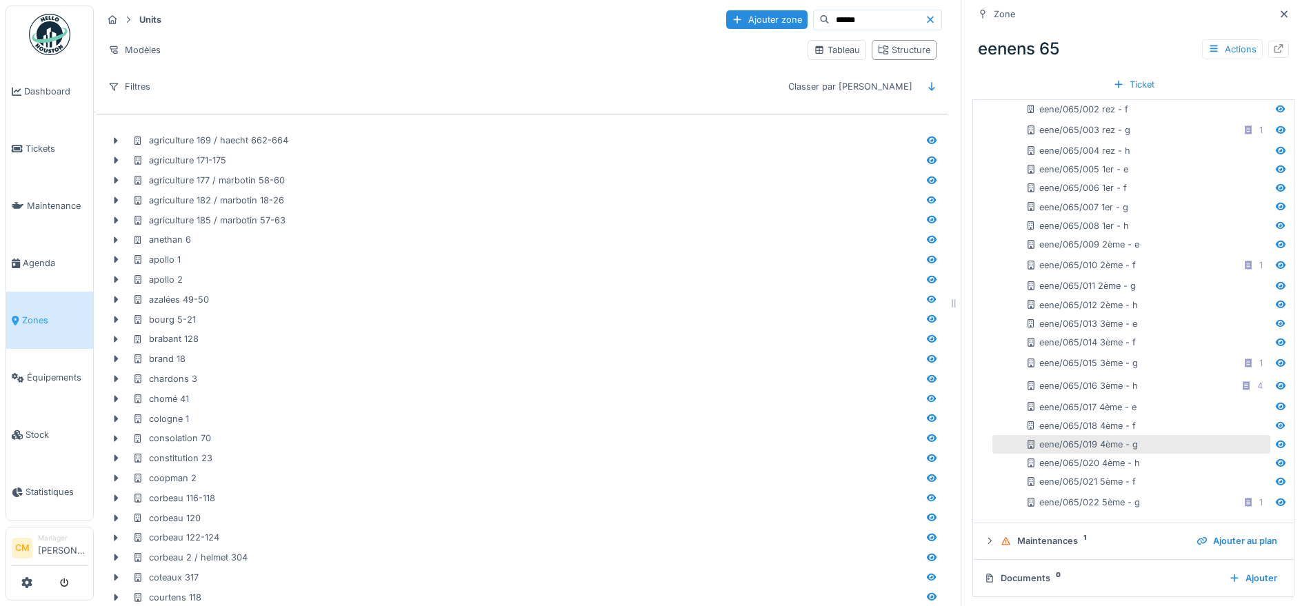
scroll to position [372, 0]
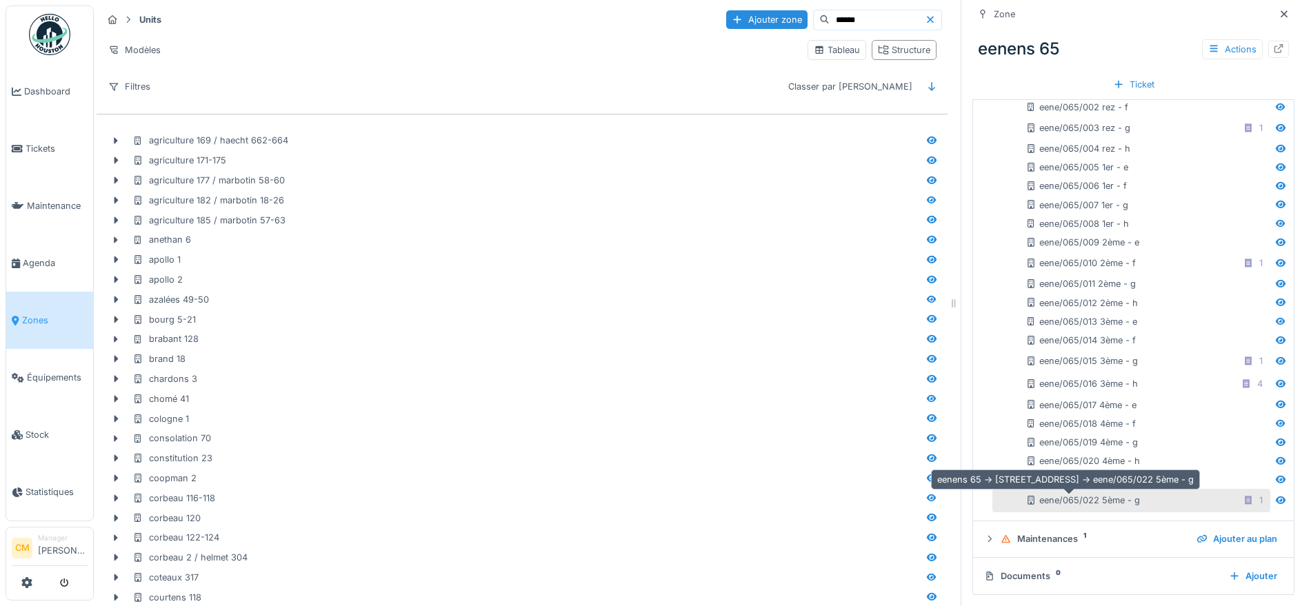
click at [1047, 502] on div "eene/065/022 5ème - g" at bounding box center [1083, 500] width 115 height 13
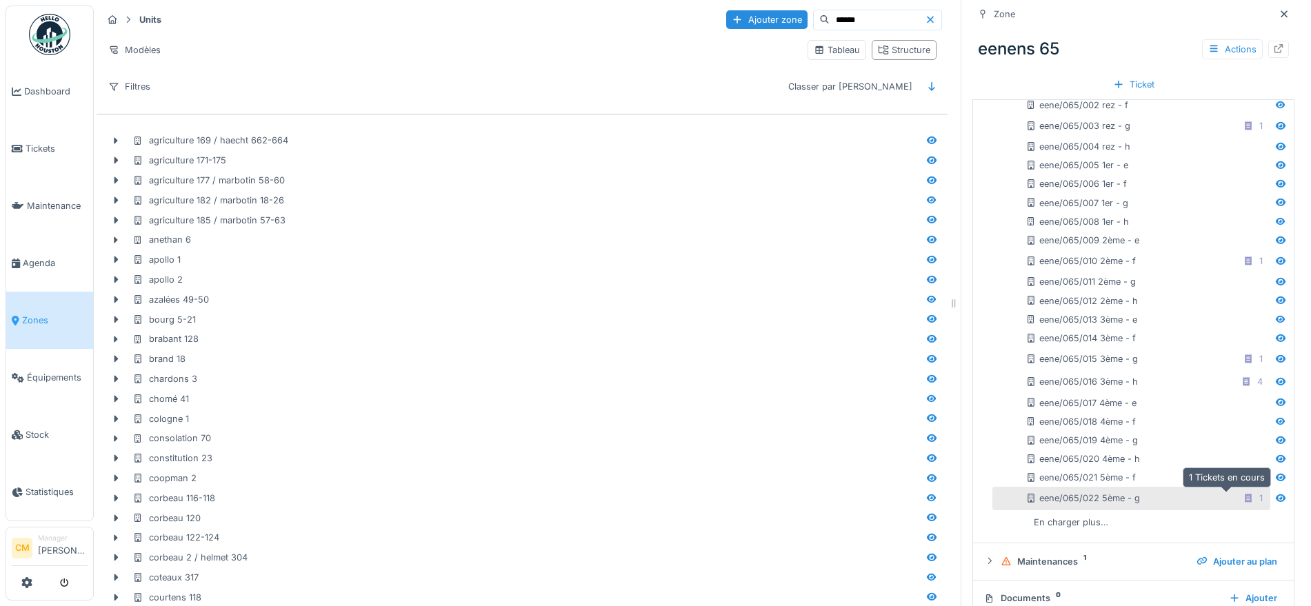
click at [1245, 502] on icon at bounding box center [1248, 498] width 7 height 9
click at [1245, 502] on icon at bounding box center [1248, 500] width 7 height 9
click at [1276, 502] on icon at bounding box center [1281, 498] width 11 height 9
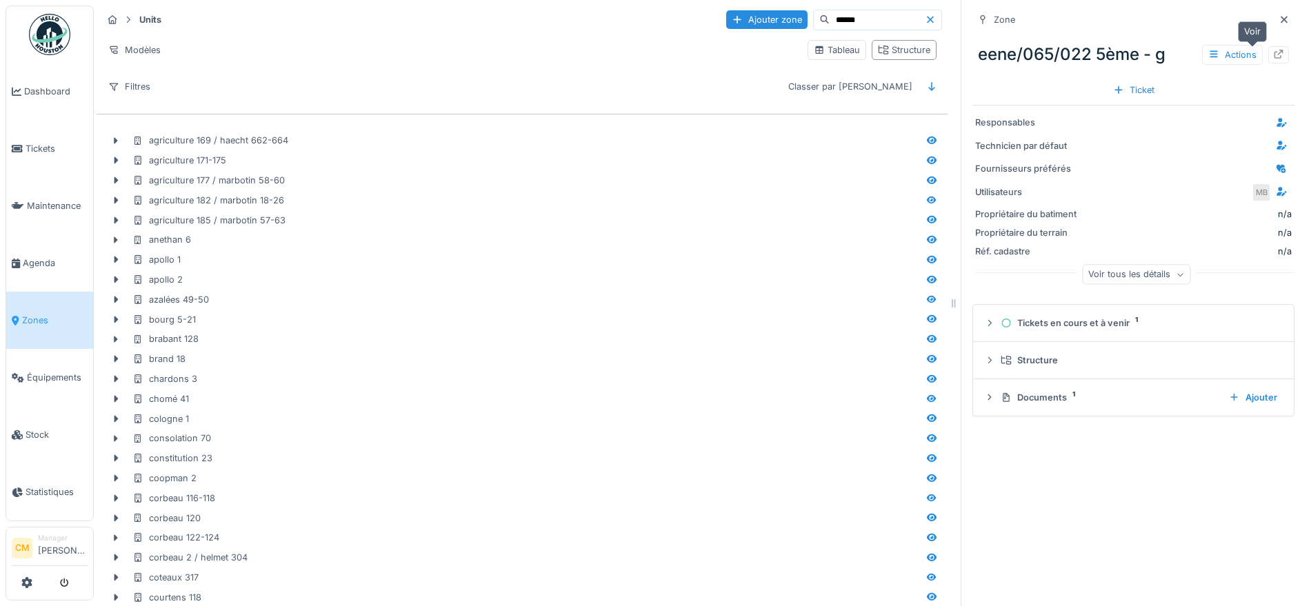
click at [1273, 57] on icon at bounding box center [1278, 54] width 11 height 9
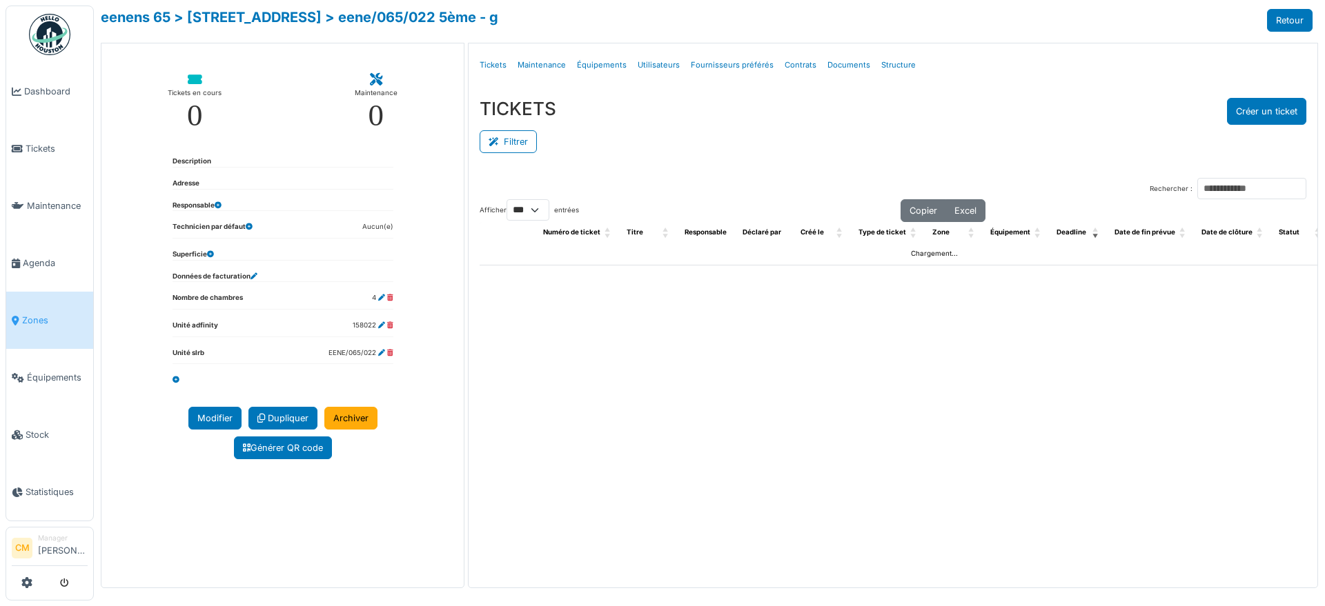
select select "***"
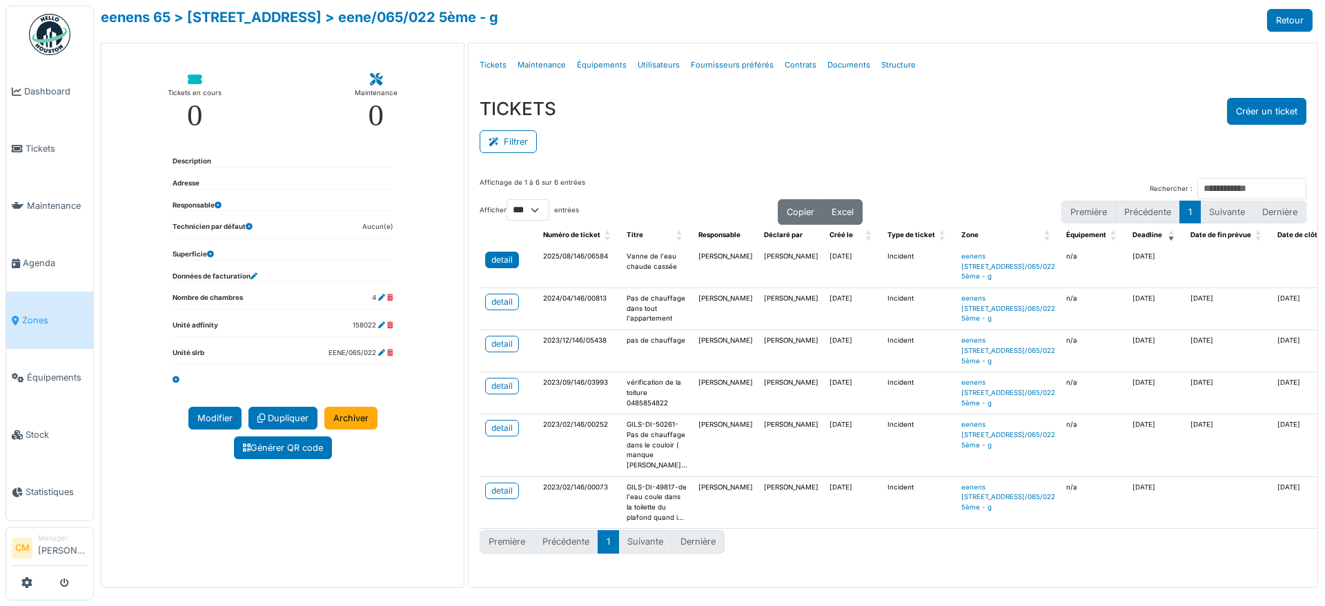
click at [495, 259] on div "detail" at bounding box center [501, 260] width 21 height 12
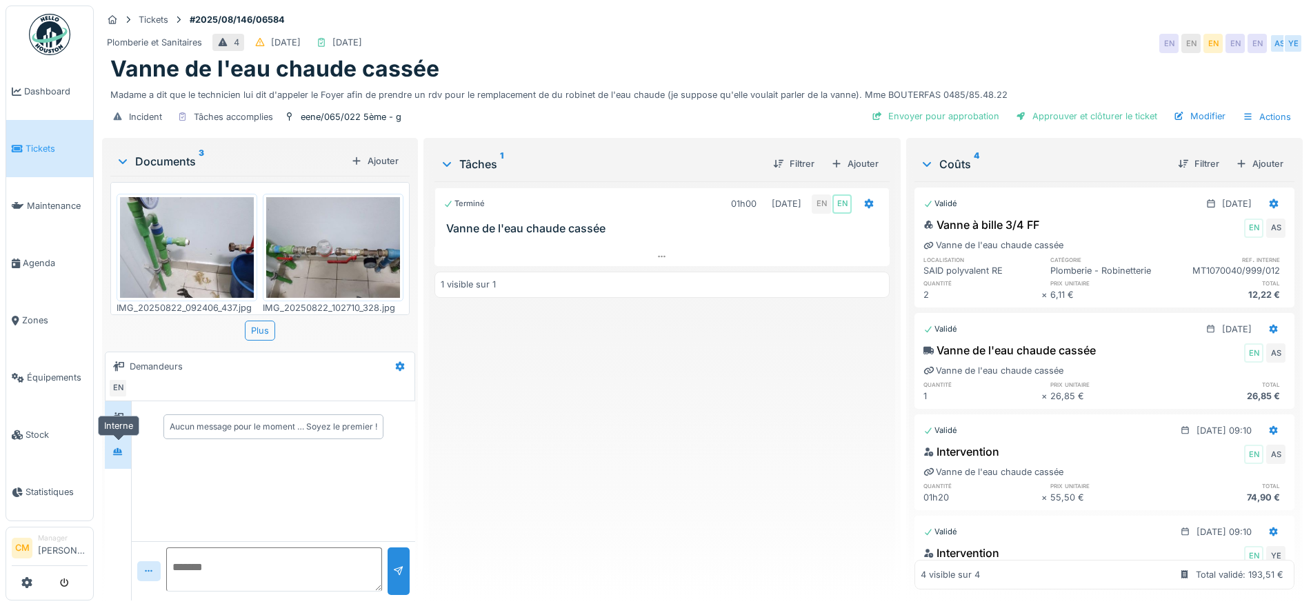
click at [117, 457] on div at bounding box center [117, 452] width 11 height 13
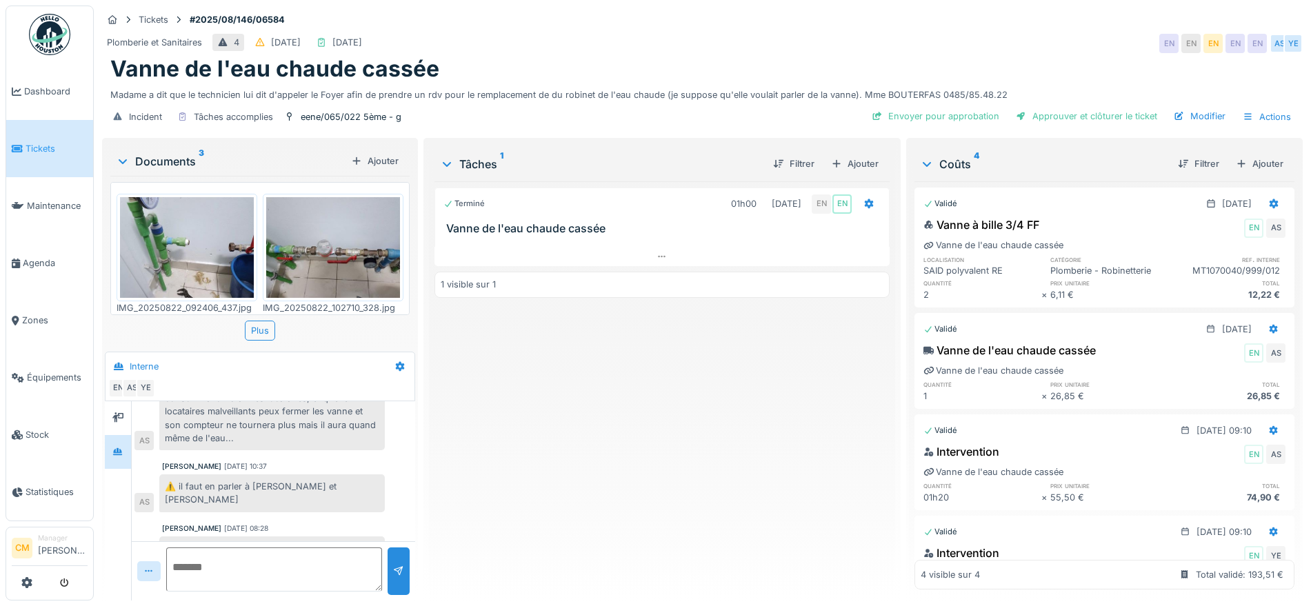
scroll to position [249, 0]
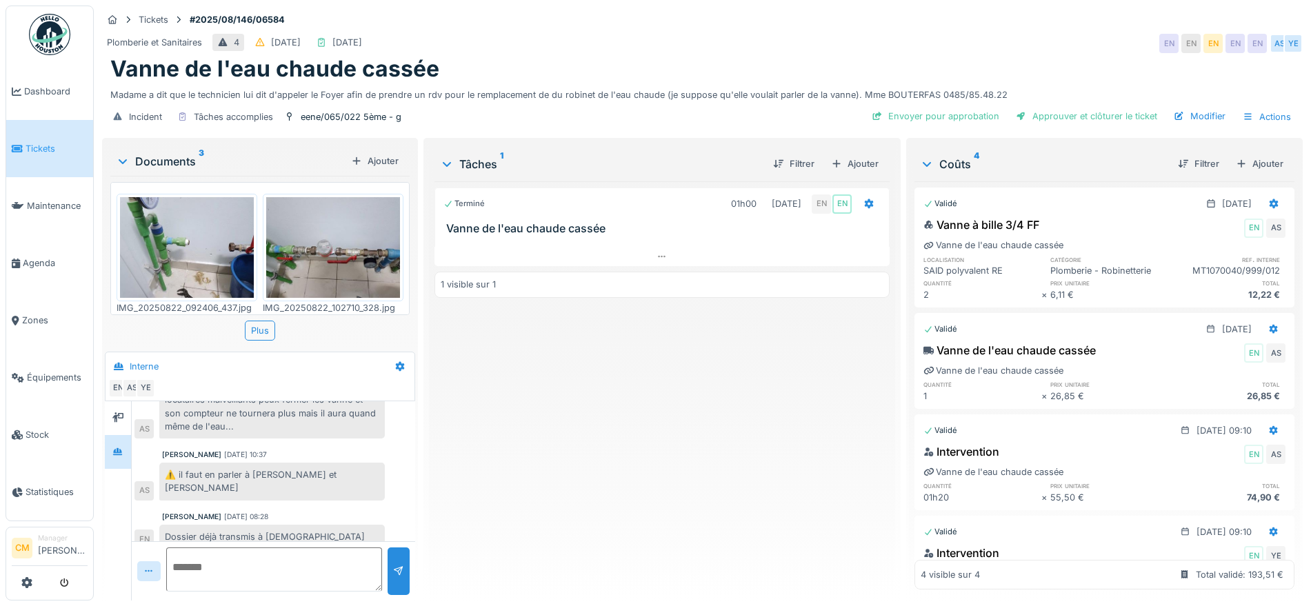
click at [170, 525] on div "Dossier déjà transmis à Christian" at bounding box center [272, 537] width 226 height 24
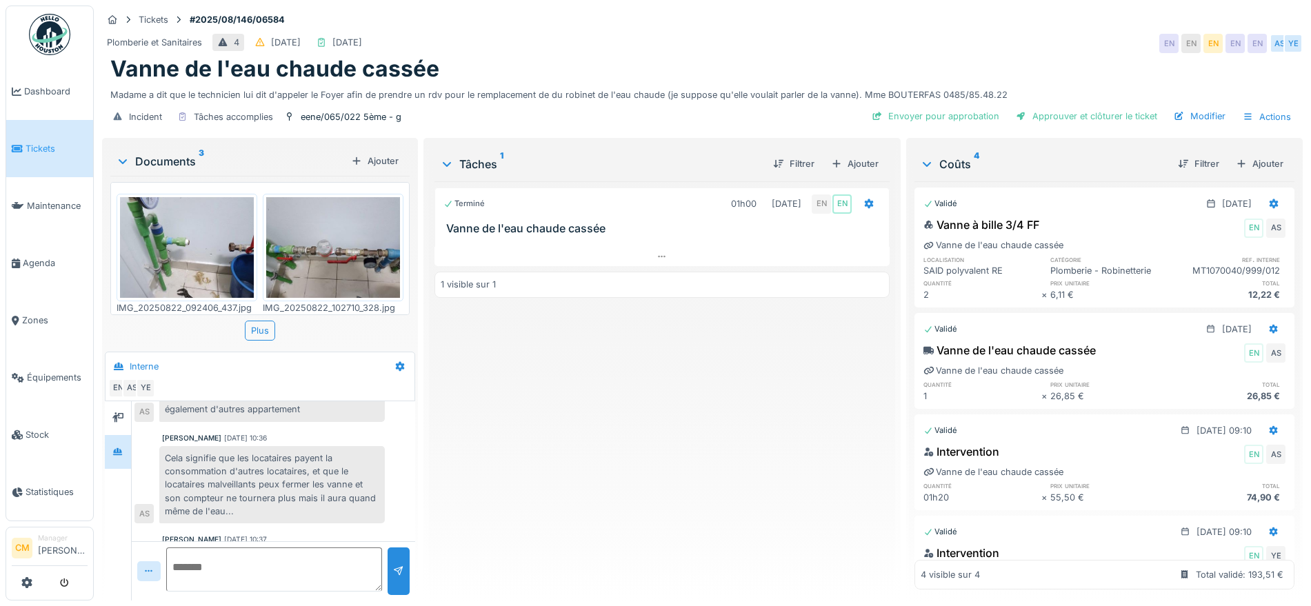
scroll to position [163, 0]
click at [204, 575] on textarea at bounding box center [274, 570] width 216 height 44
type textarea "**********"
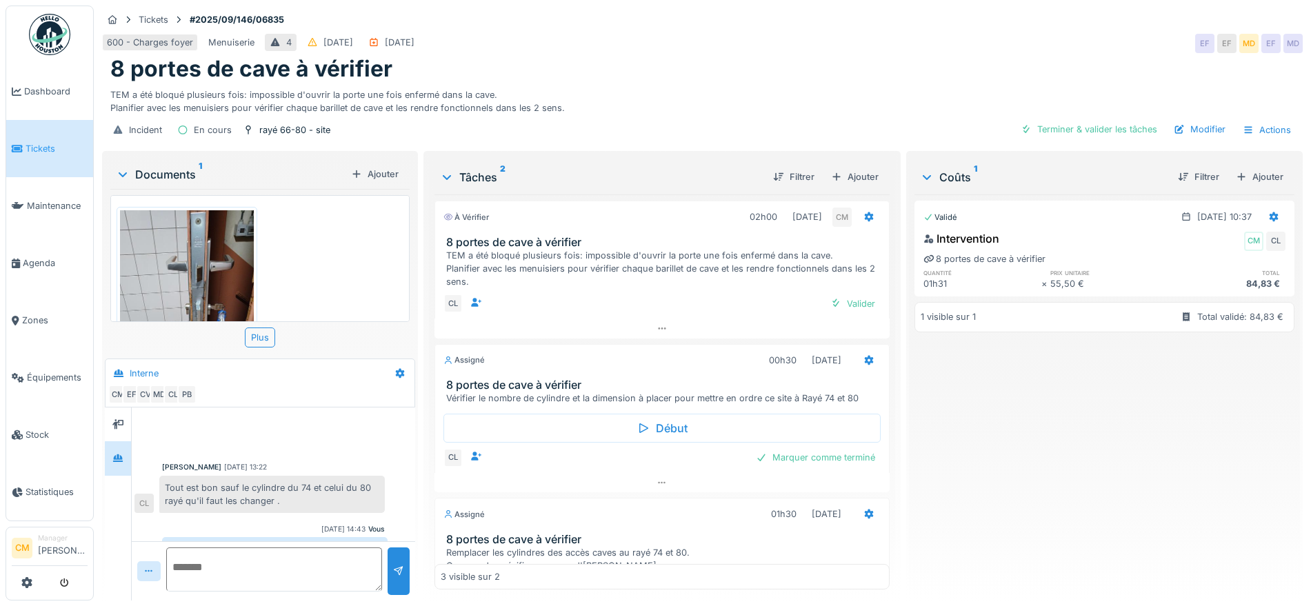
scroll to position [190, 0]
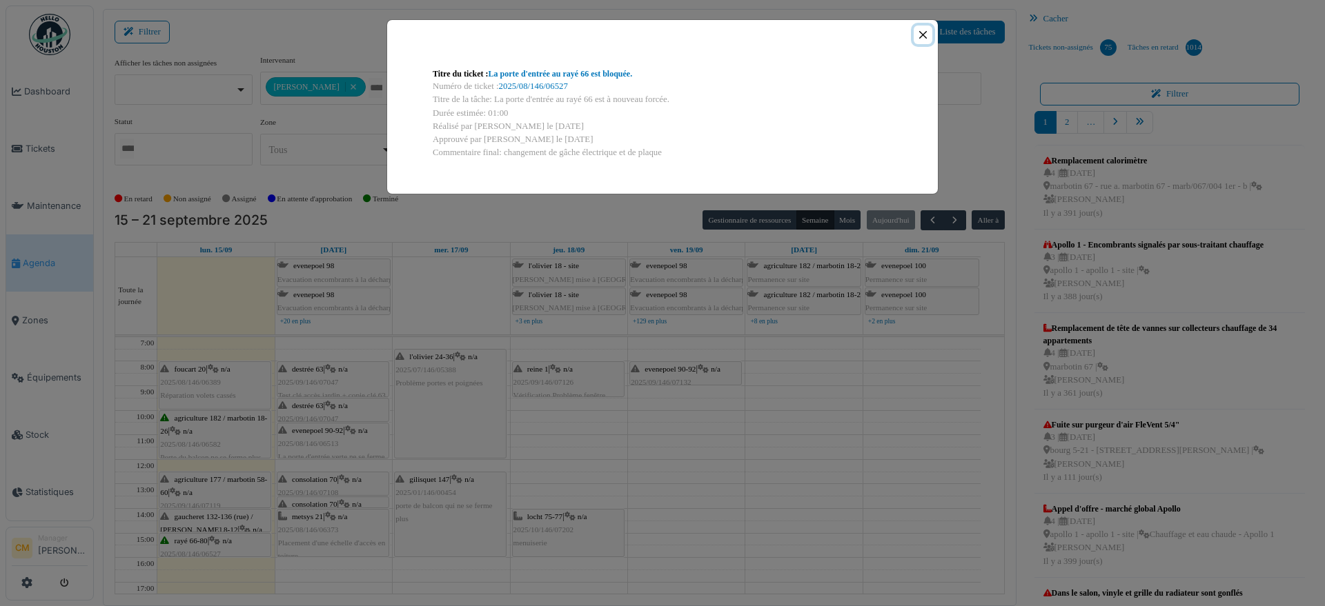
click at [919, 30] on button "Close" at bounding box center [922, 35] width 19 height 19
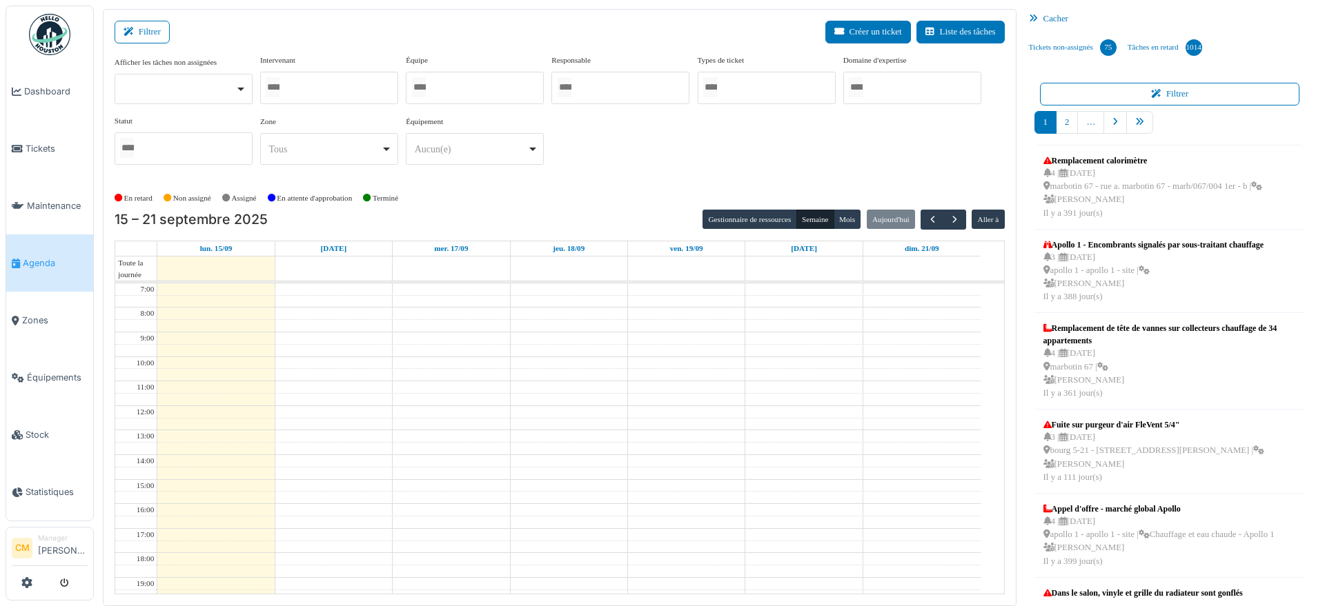
click at [320, 88] on div at bounding box center [329, 88] width 138 height 32
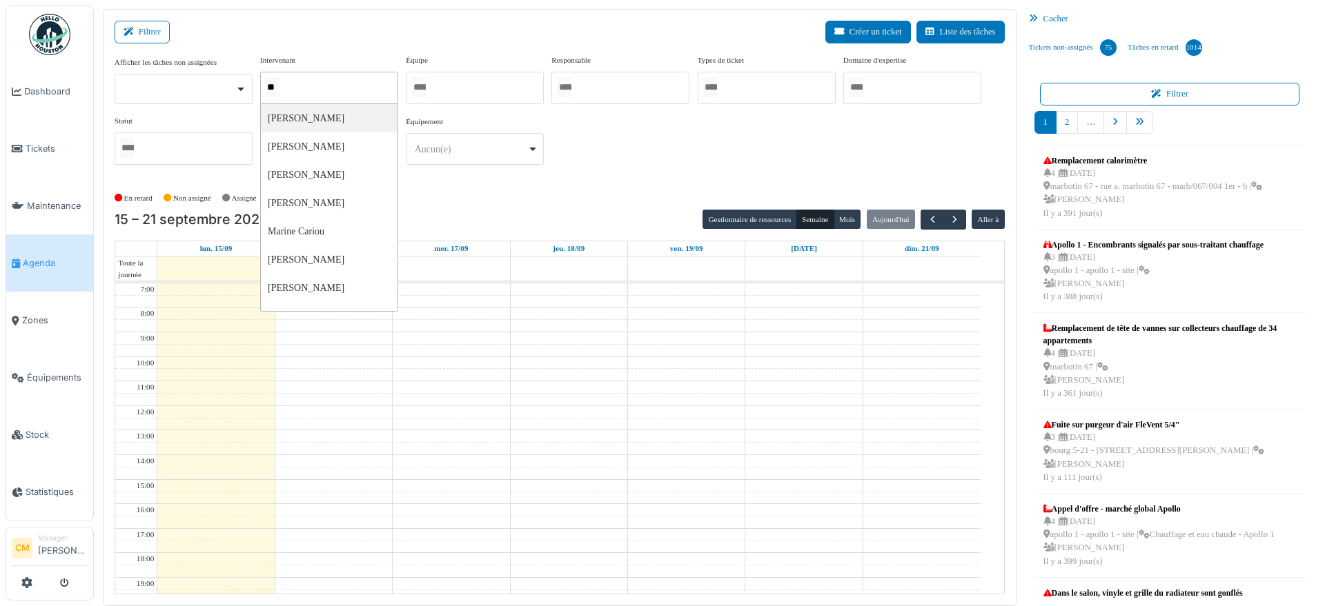
type input "***"
